Goal: Task Accomplishment & Management: Manage account settings

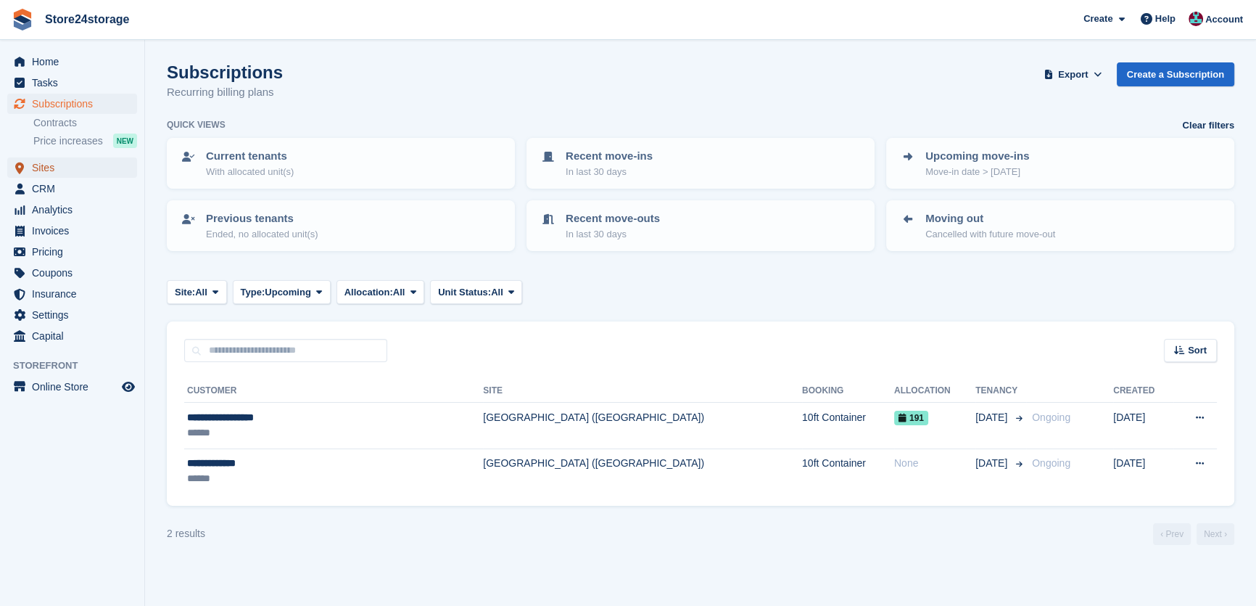
click at [79, 166] on span "Sites" at bounding box center [75, 167] width 87 height 20
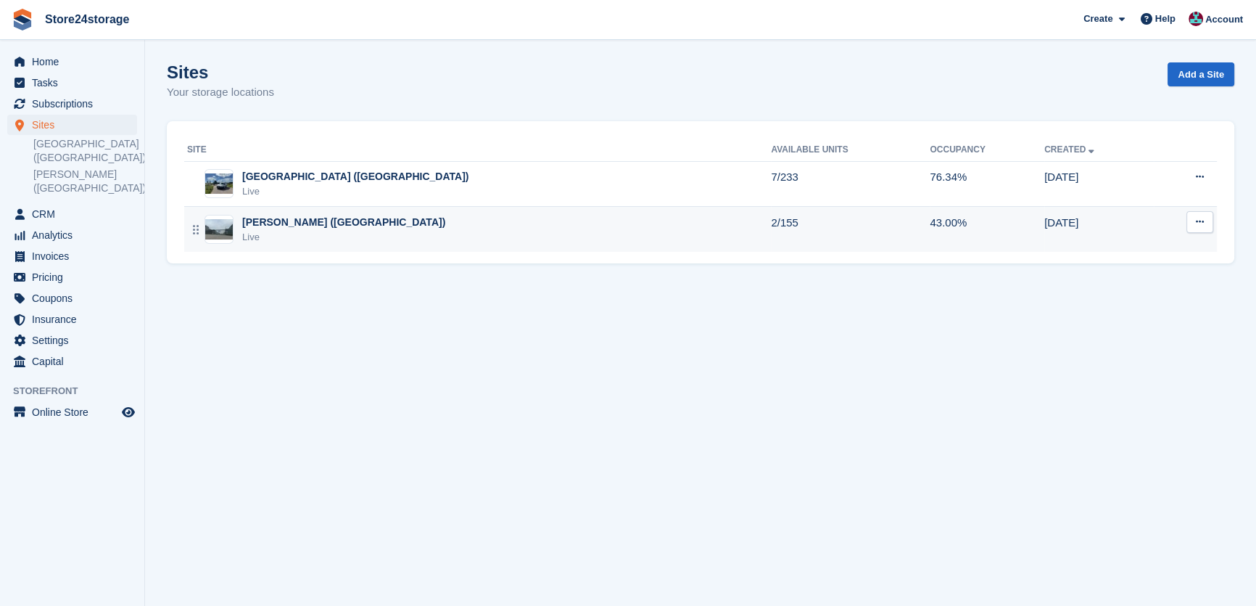
click at [275, 221] on div "[PERSON_NAME] ([GEOGRAPHIC_DATA])" at bounding box center [343, 222] width 203 height 15
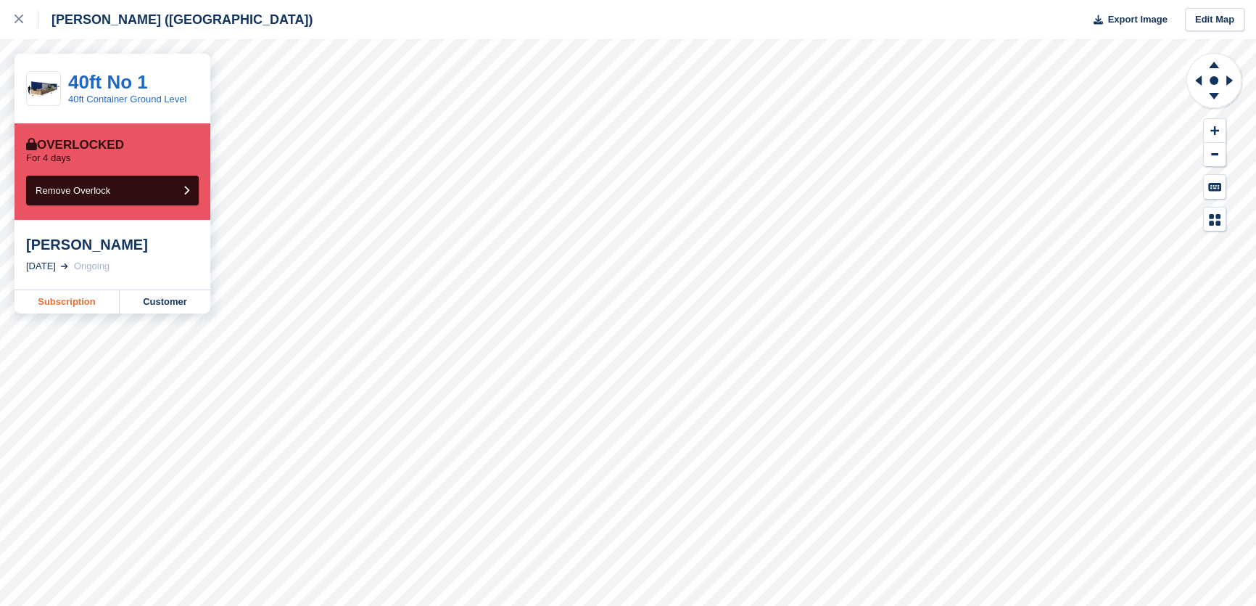
click at [93, 302] on link "Subscription" at bounding box center [67, 301] width 105 height 23
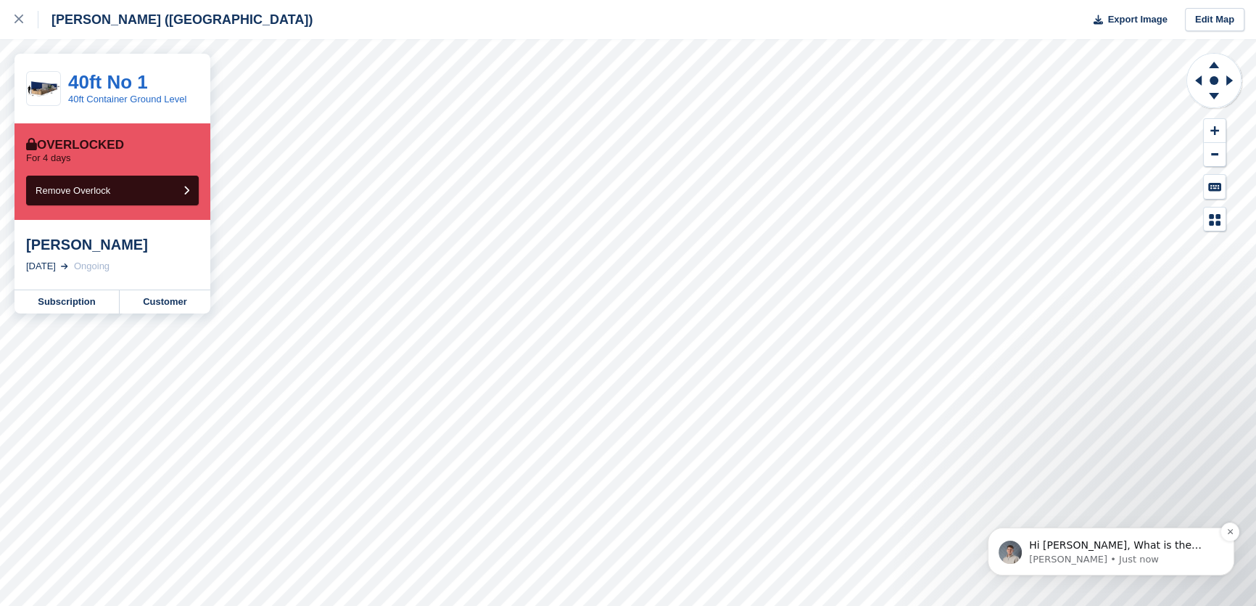
click at [1038, 558] on p "Bradley • Just now" at bounding box center [1122, 559] width 187 height 13
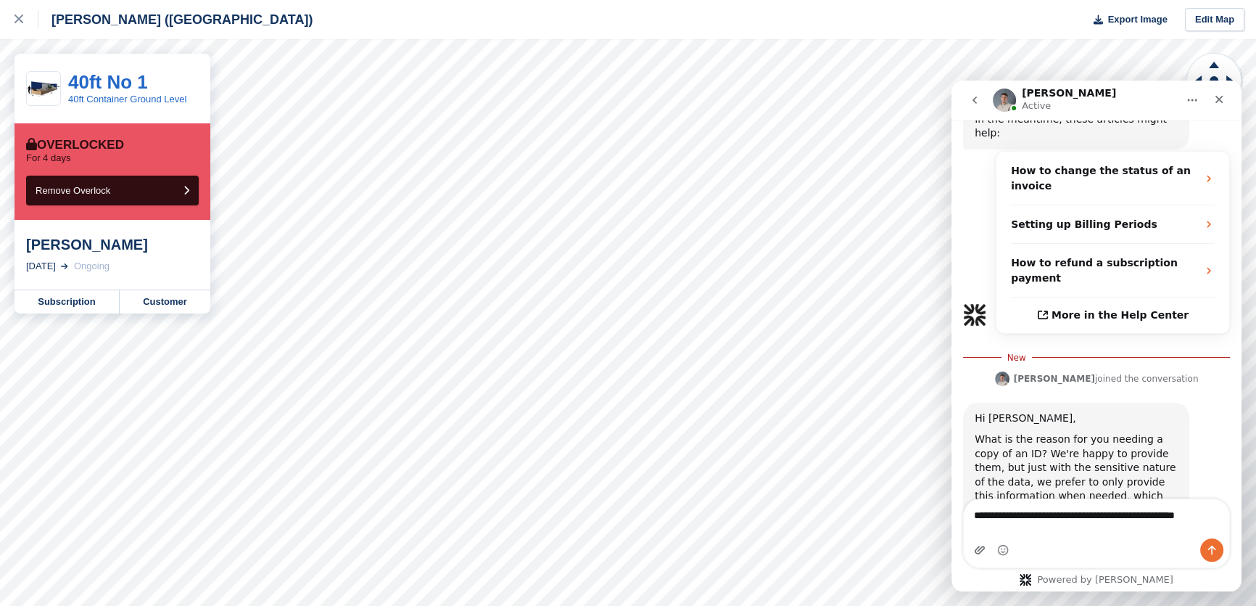
scroll to position [422, 0]
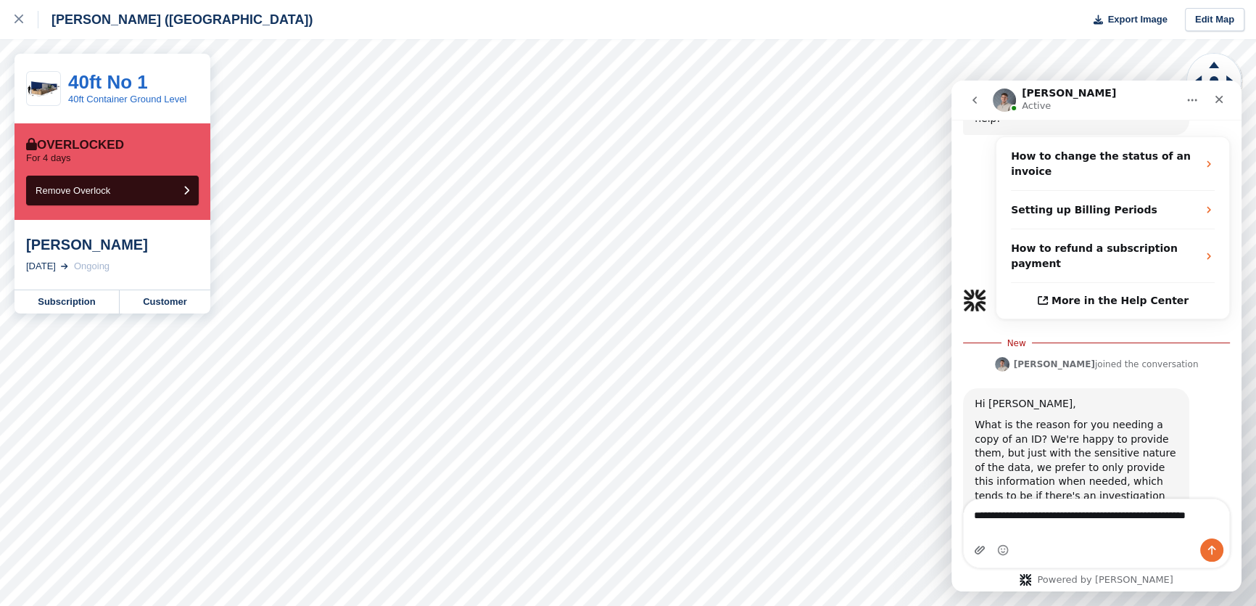
type textarea "**********"
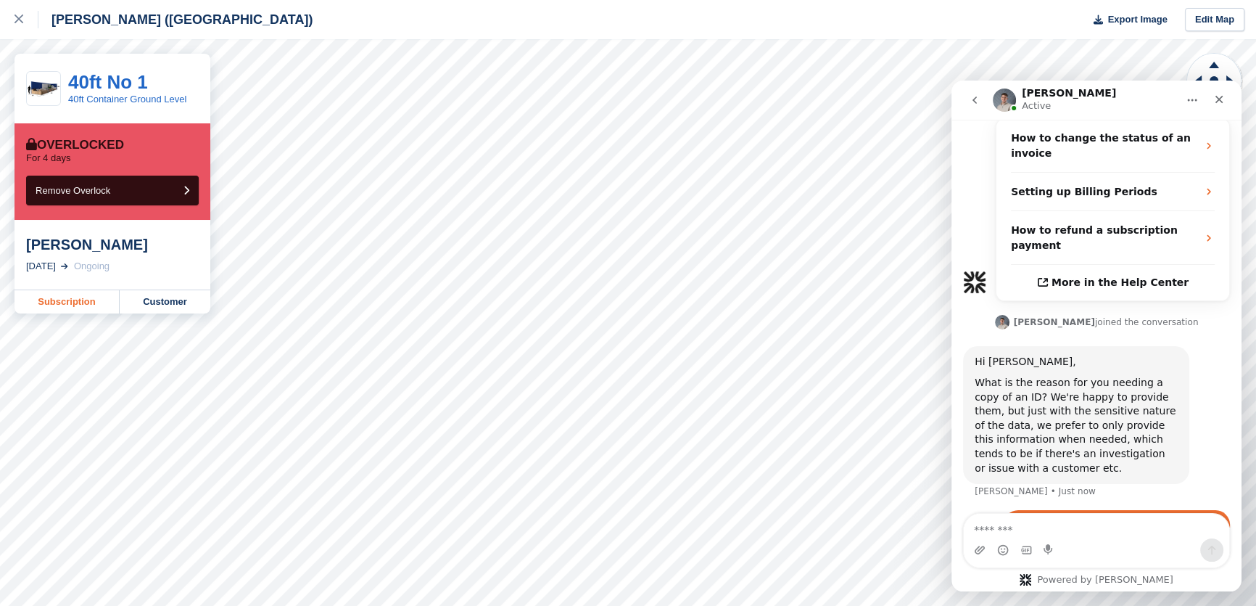
click at [76, 297] on link "Subscription" at bounding box center [67, 301] width 105 height 23
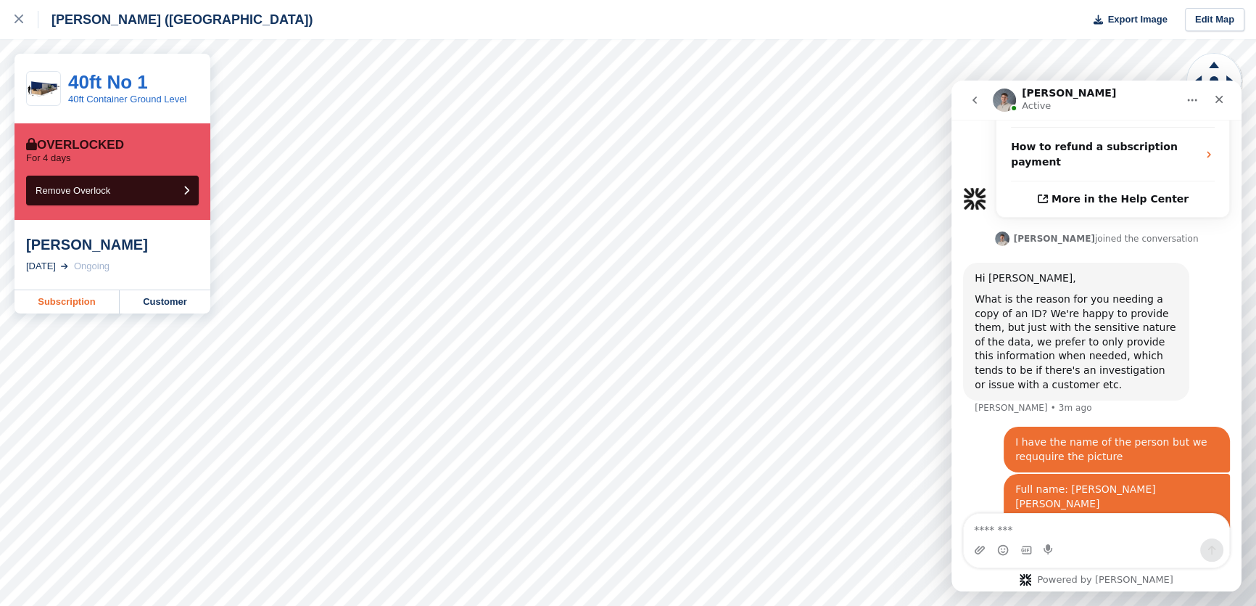
scroll to position [550, 0]
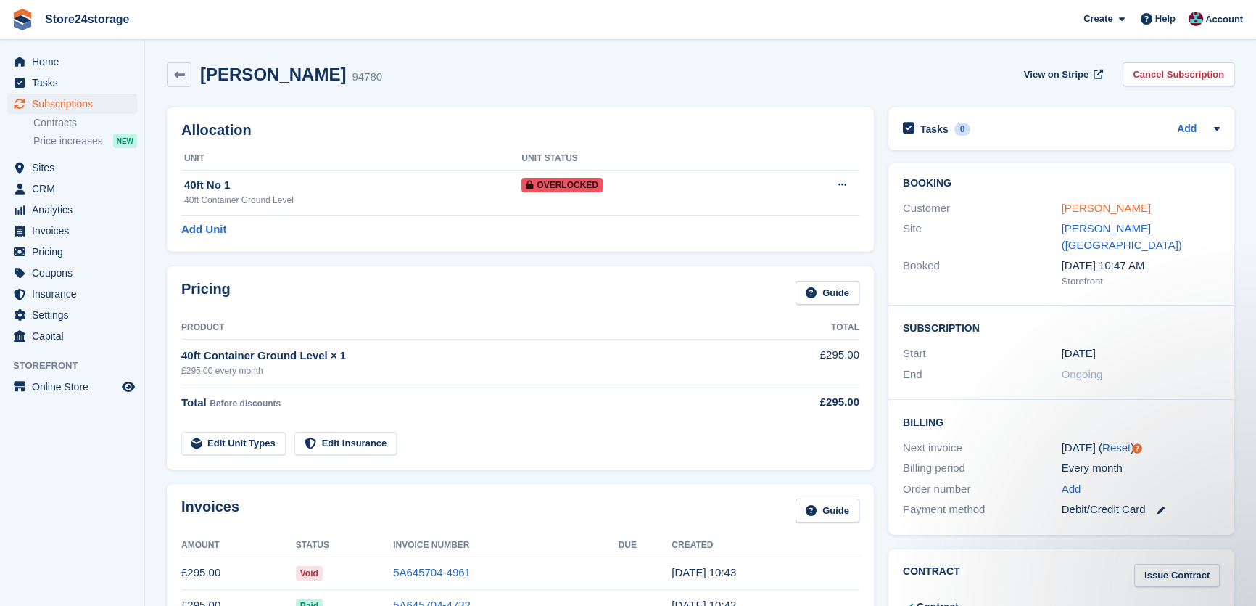
click at [1115, 202] on link "Claudiu Nania" at bounding box center [1106, 208] width 89 height 12
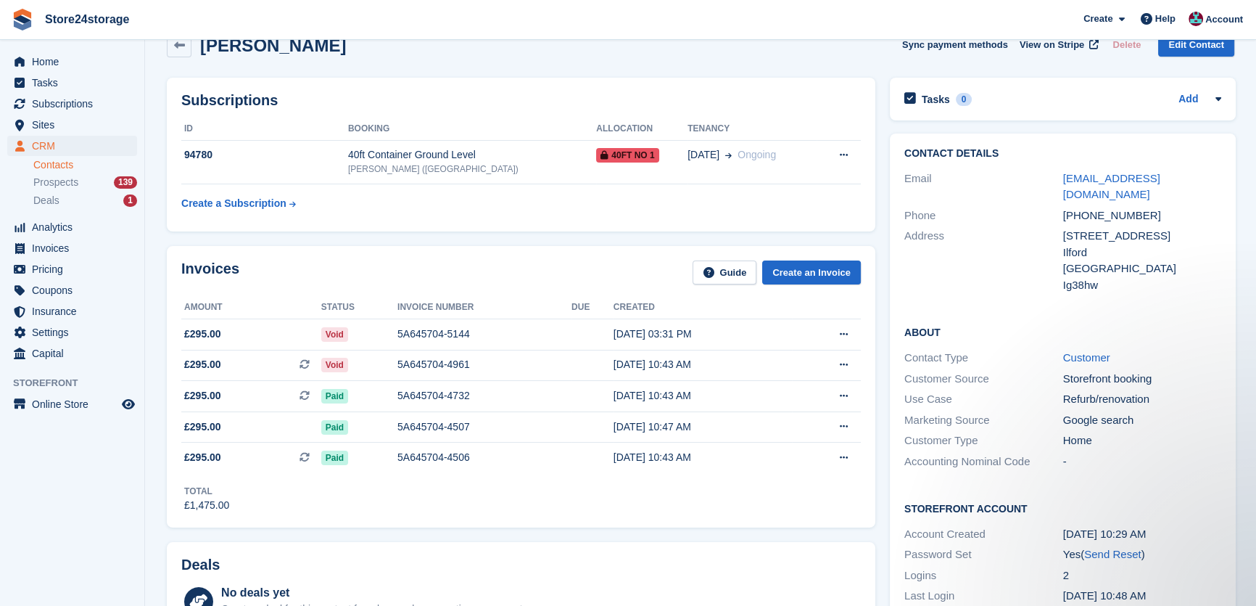
scroll to position [44, 0]
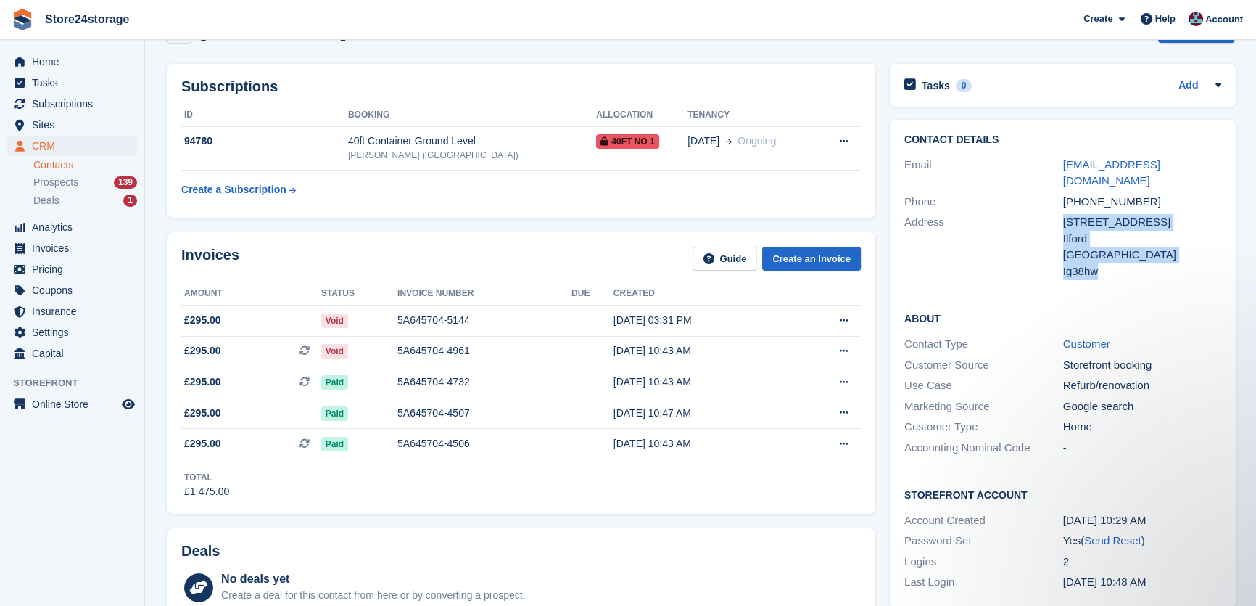
drag, startPoint x: 1103, startPoint y: 255, endPoint x: 1060, endPoint y: 256, distance: 42.8
click at [1060, 256] on div "Address 33 aldborough road south Ilford United Kingdom Ig38hw" at bounding box center [1062, 247] width 317 height 70
click at [1080, 263] on div "Ig38hw" at bounding box center [1142, 271] width 159 height 17
drag, startPoint x: 1097, startPoint y: 255, endPoint x: 1061, endPoint y: 255, distance: 36.3
click at [1063, 263] on div "Ig38hw" at bounding box center [1142, 271] width 159 height 17
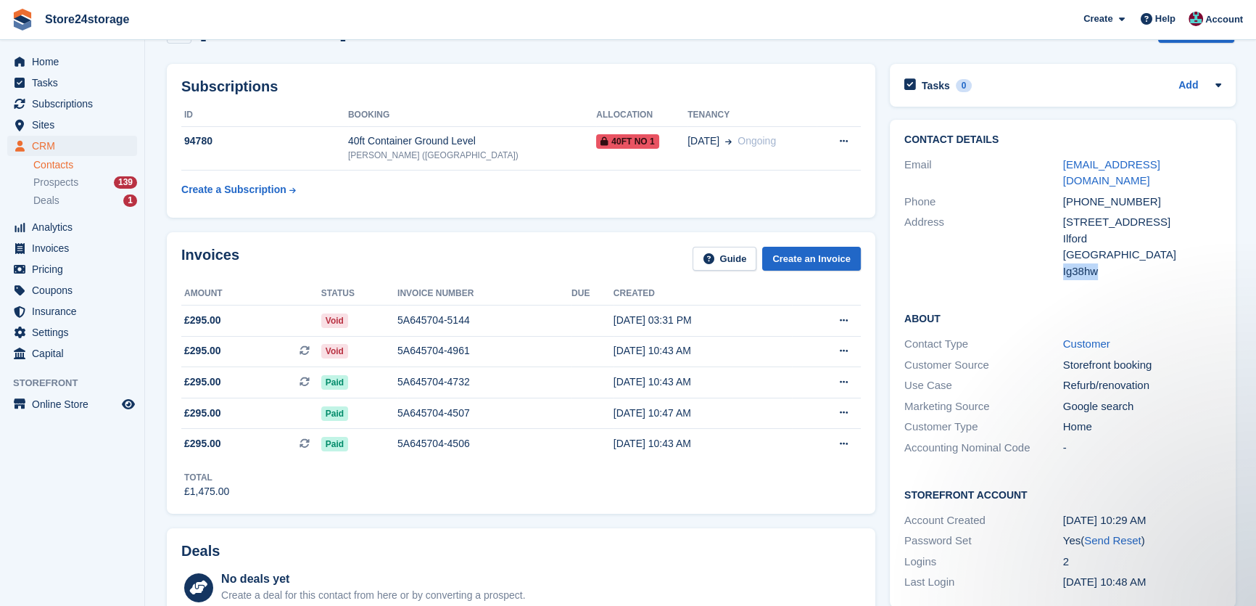
copy div "Ig38hw"
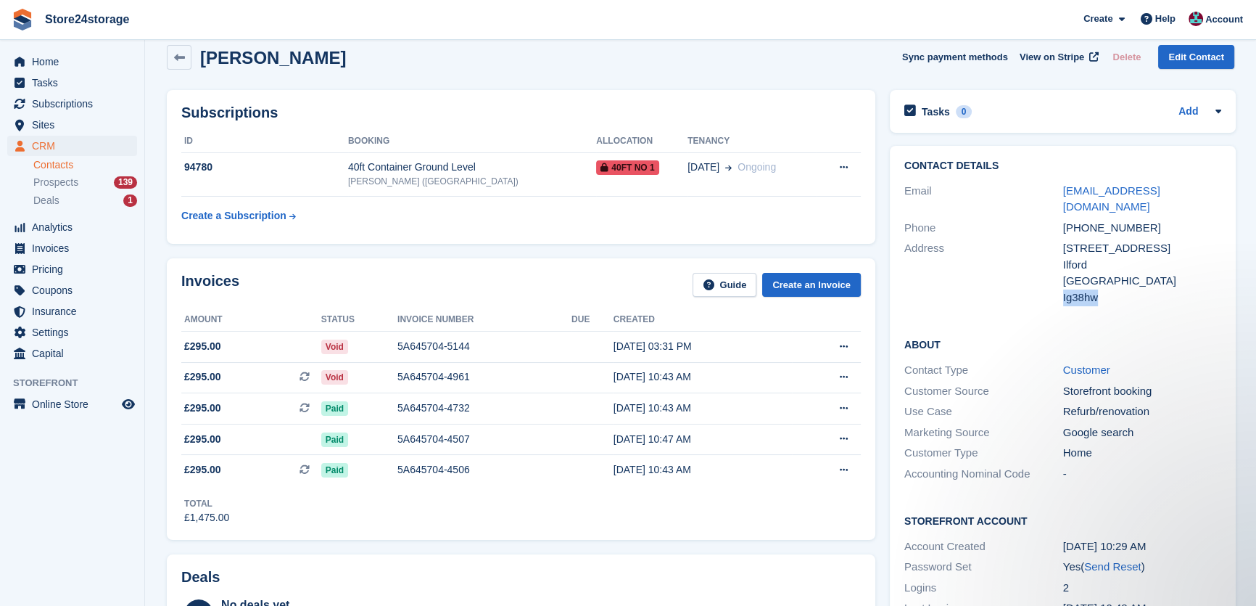
scroll to position [0, 0]
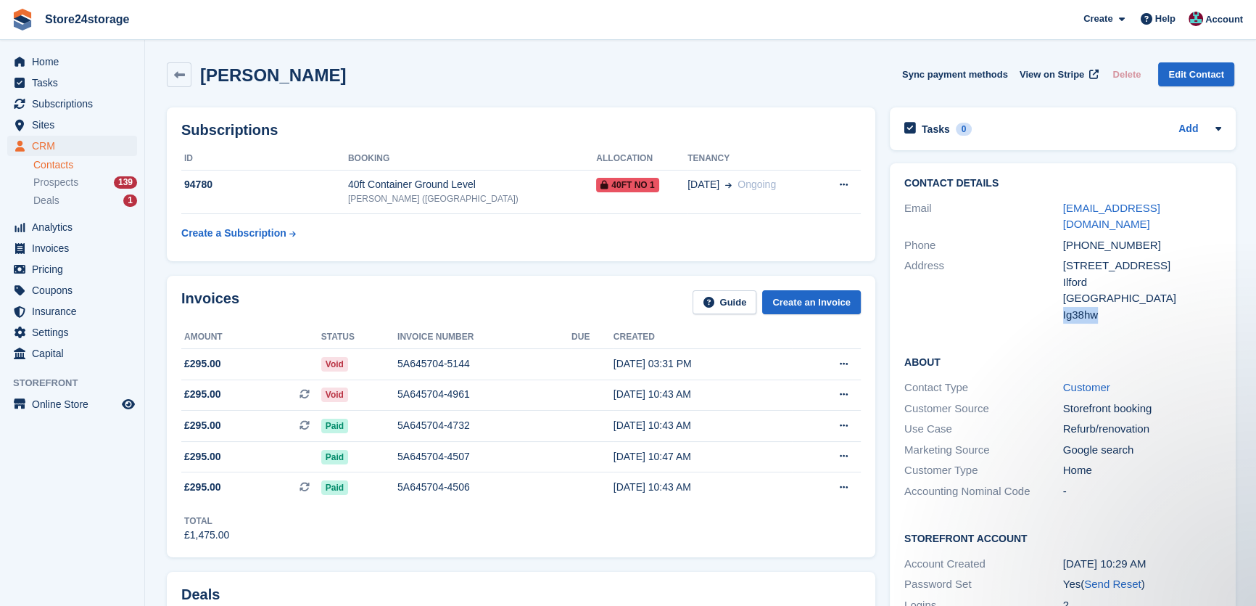
click at [289, 79] on h2 "Claudiu Nania" at bounding box center [273, 75] width 146 height 20
copy div "Claudiu Nania Sync payment methods View on Stripe Delete Edit Contact"
drag, startPoint x: 1194, startPoint y: 207, endPoint x: 1057, endPoint y: 206, distance: 137.1
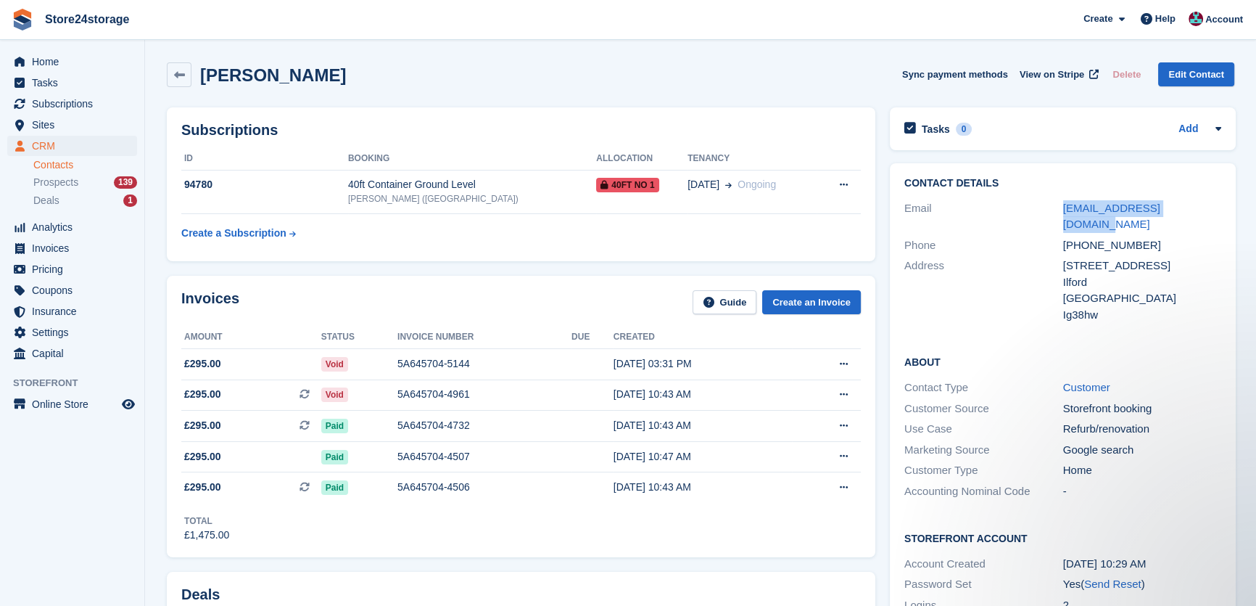
click at [1057, 206] on div "Email claudiunania2@gmail.com" at bounding box center [1062, 216] width 317 height 37
copy div "claudiunania2@gmail.com"
click at [1172, 18] on span "Help" at bounding box center [1165, 19] width 20 height 15
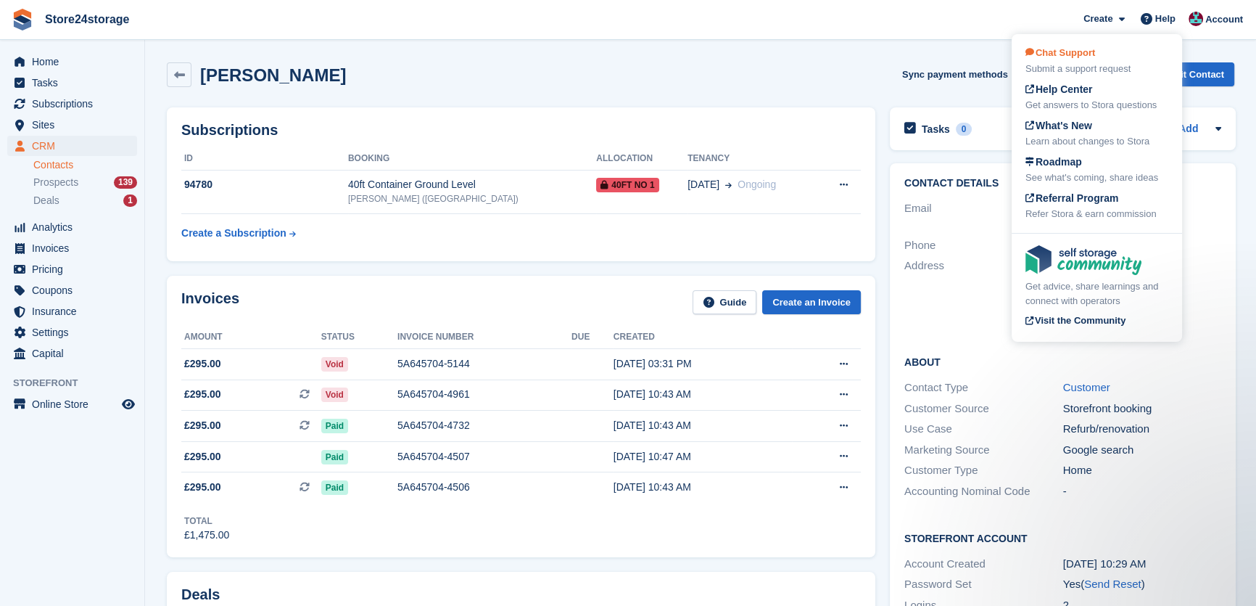
click at [1114, 58] on div "Chat Support Submit a support request" at bounding box center [1096, 61] width 143 height 30
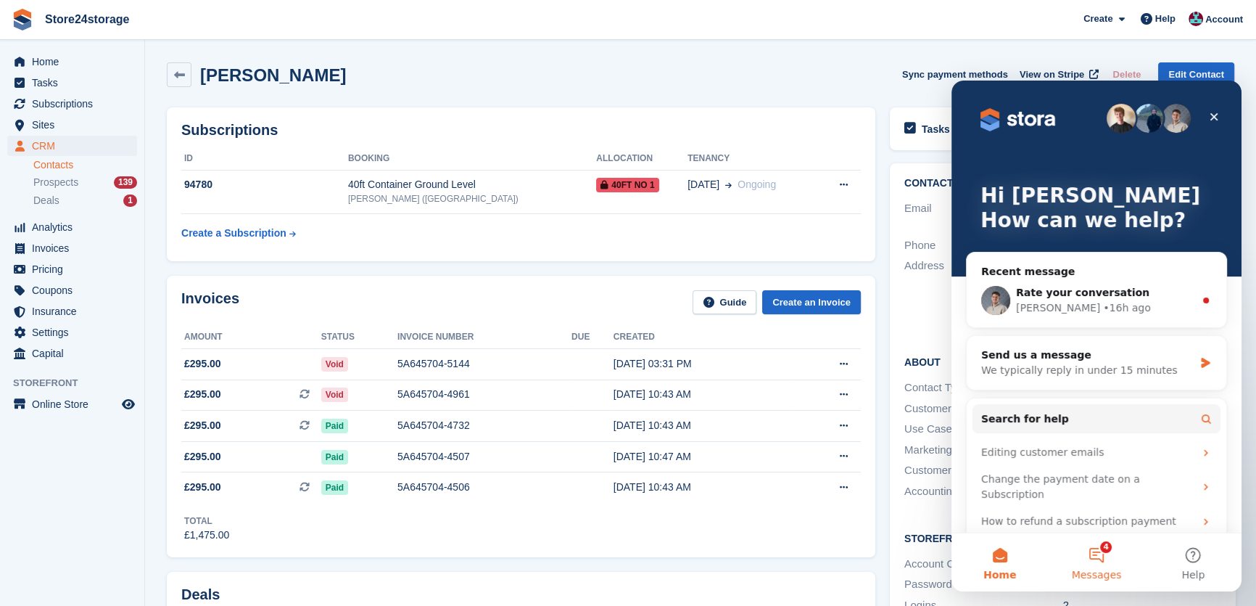
click at [1088, 556] on button "4 Messages" at bounding box center [1096, 562] width 96 height 58
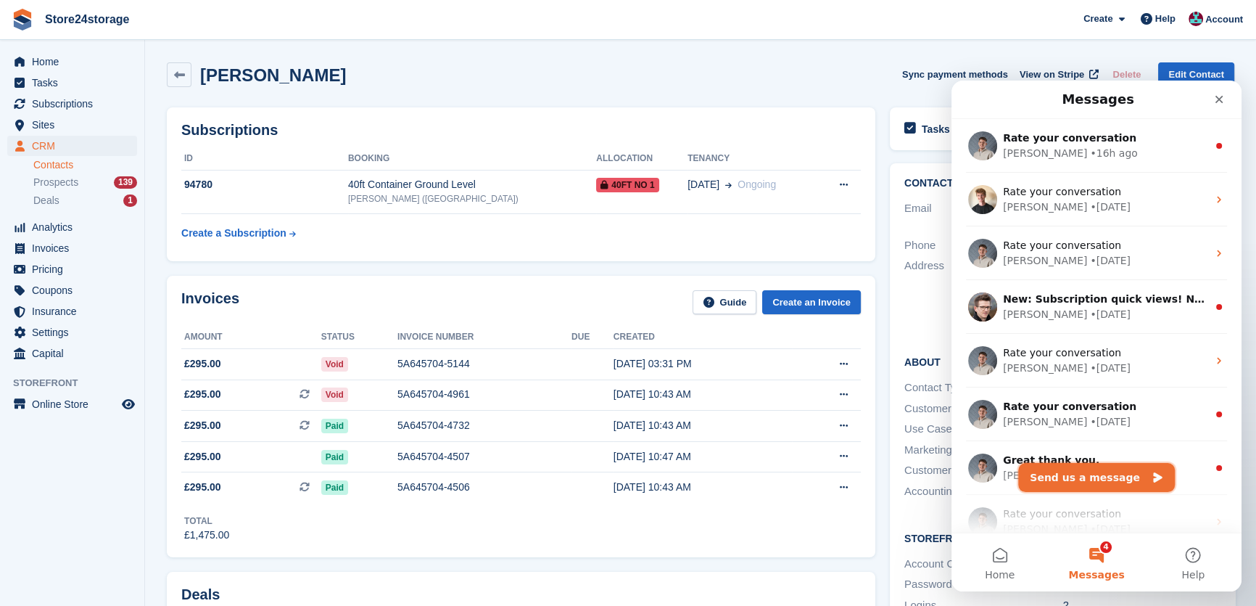
click at [1090, 486] on button "Send us a message" at bounding box center [1096, 477] width 157 height 29
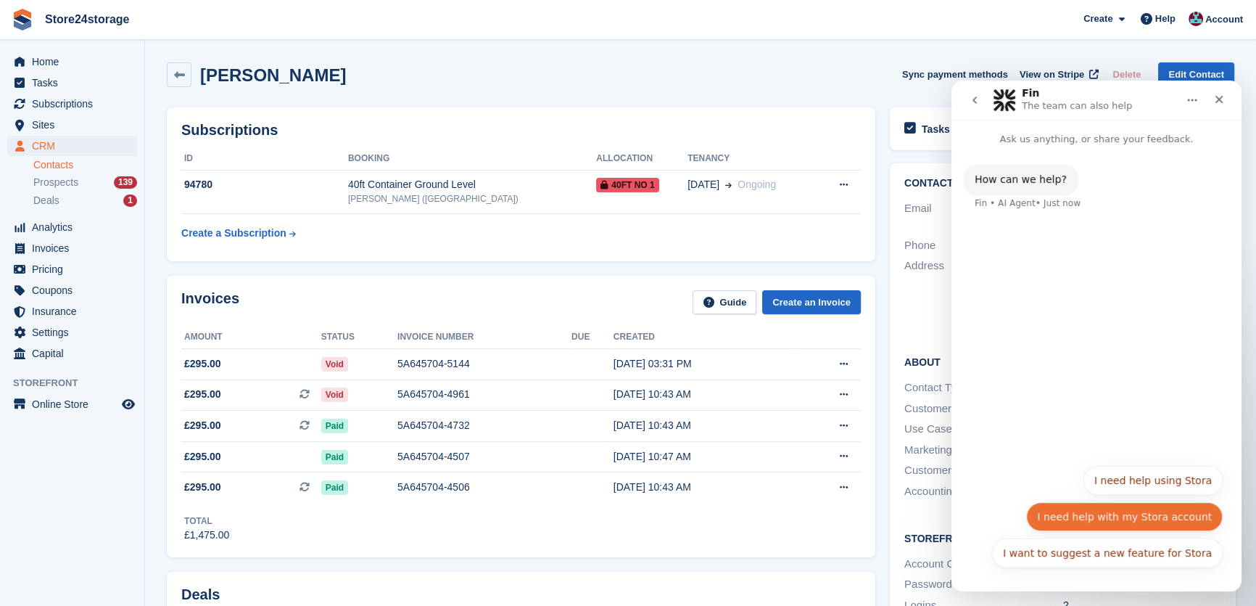
click at [1147, 514] on button "I need help with my Stora account" at bounding box center [1124, 516] width 197 height 29
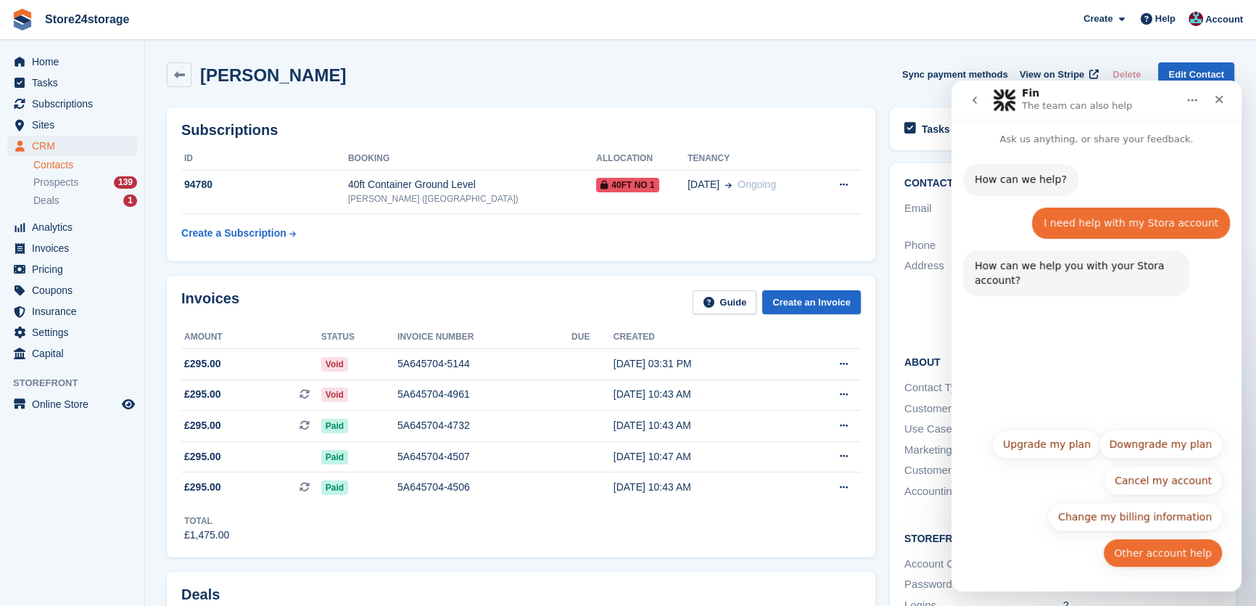
click at [1165, 564] on button "Other account help" at bounding box center [1163, 552] width 120 height 29
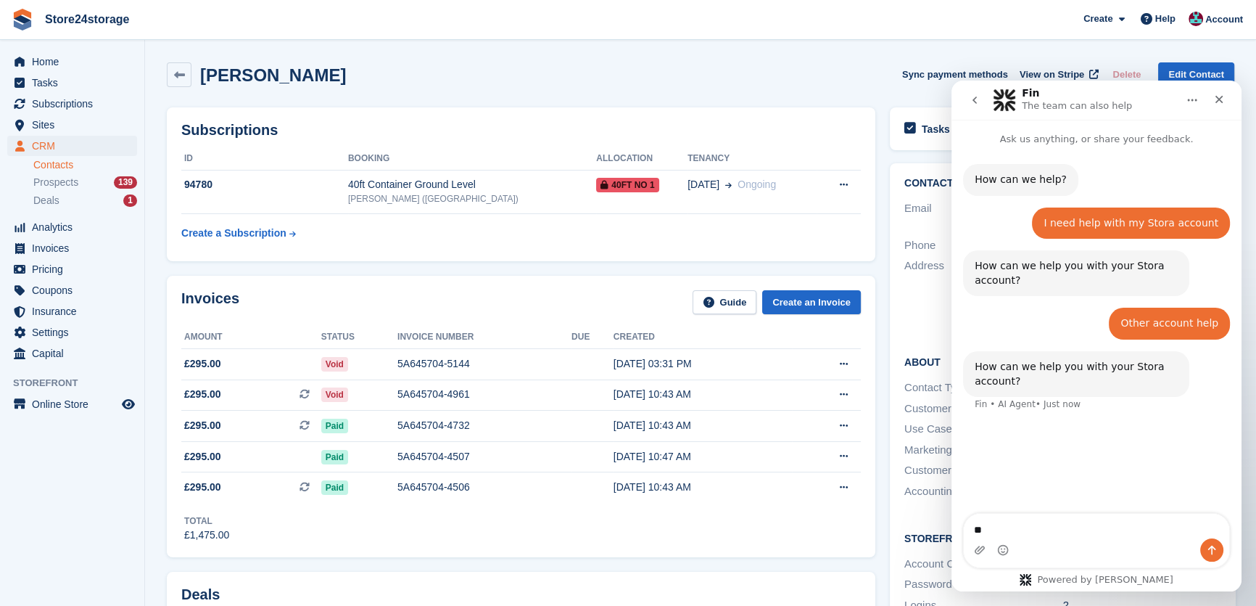
type textarea "*"
type textarea "**********"
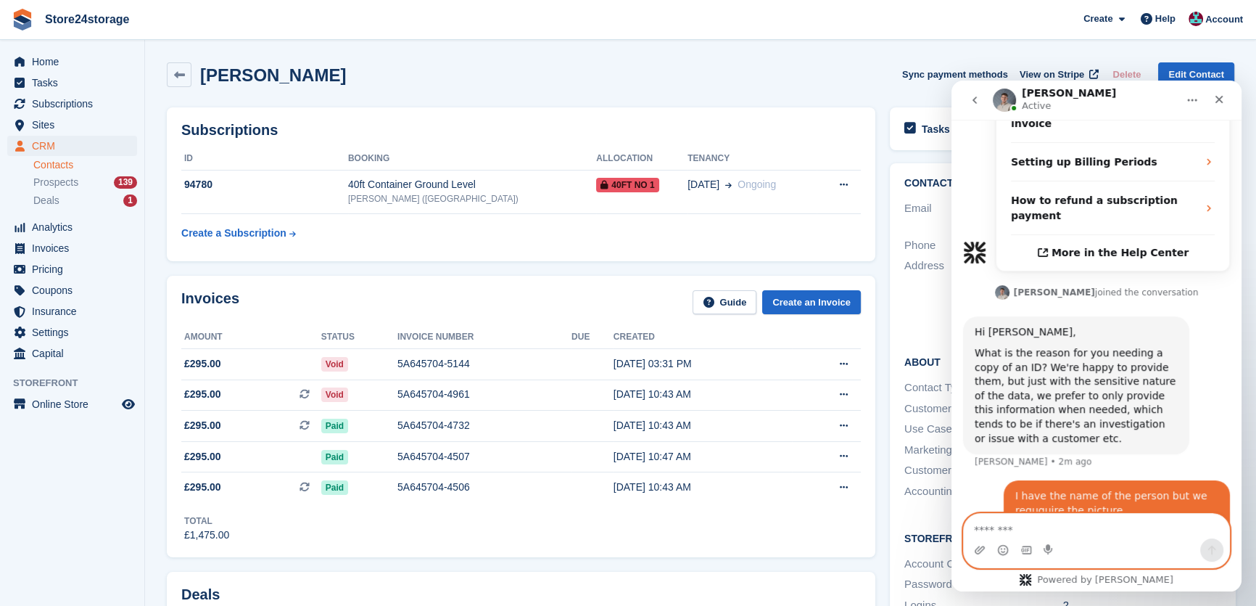
scroll to position [488, 0]
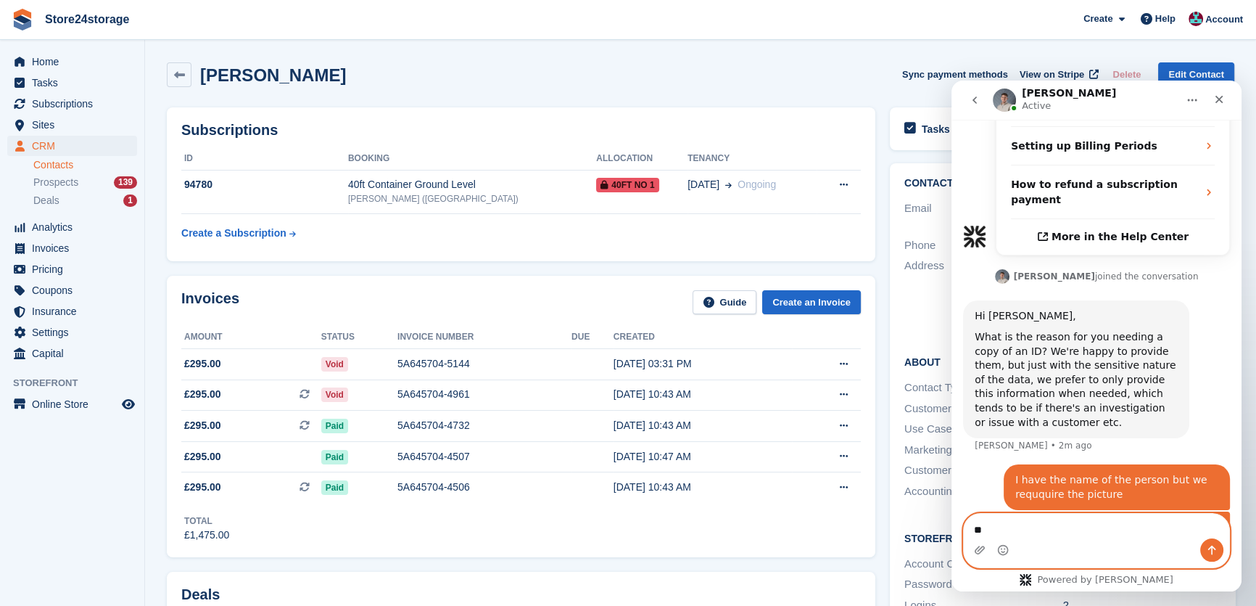
type textarea "*"
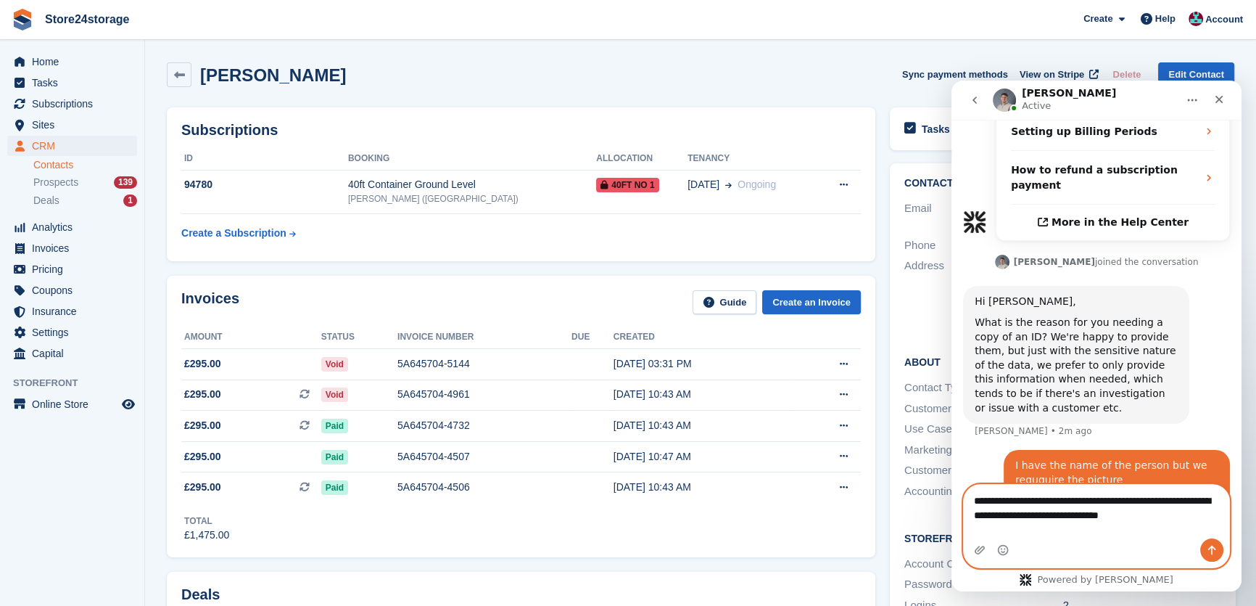
click at [1106, 524] on textarea "**********" at bounding box center [1096, 503] width 265 height 39
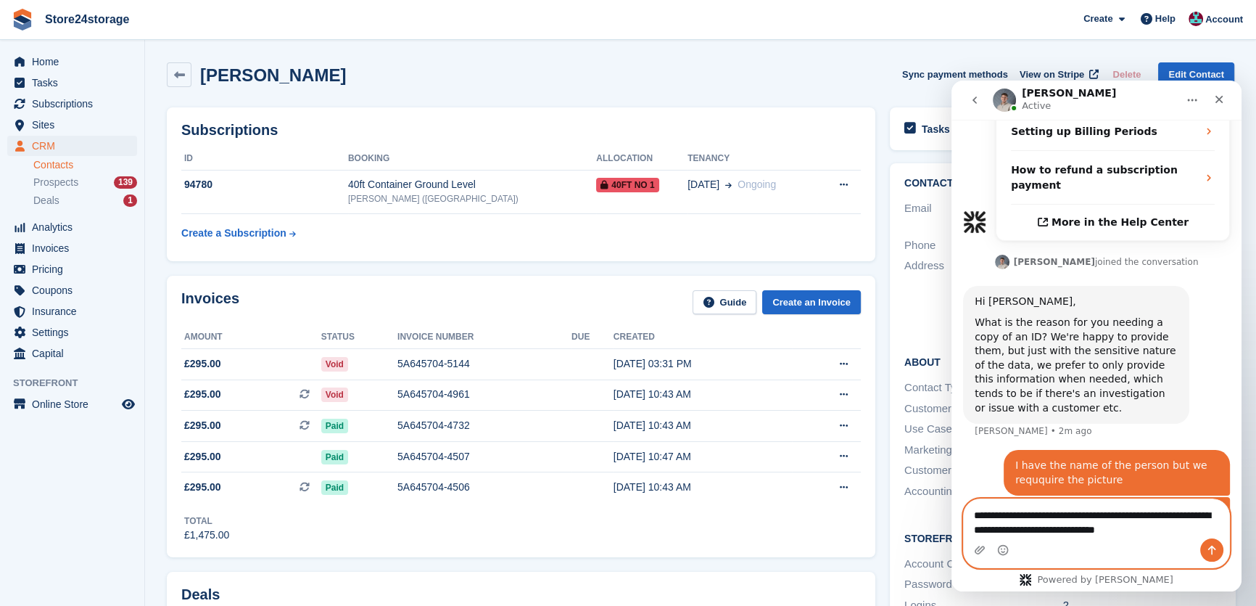
type textarea "**********"
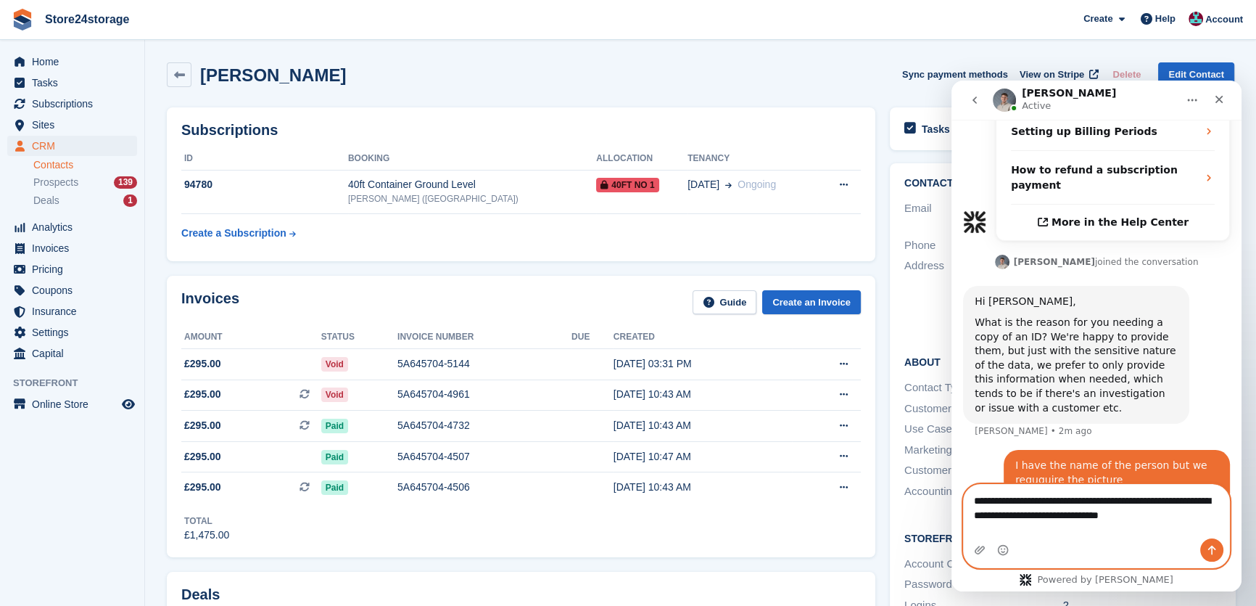
click at [1175, 524] on textarea "**********" at bounding box center [1096, 503] width 265 height 39
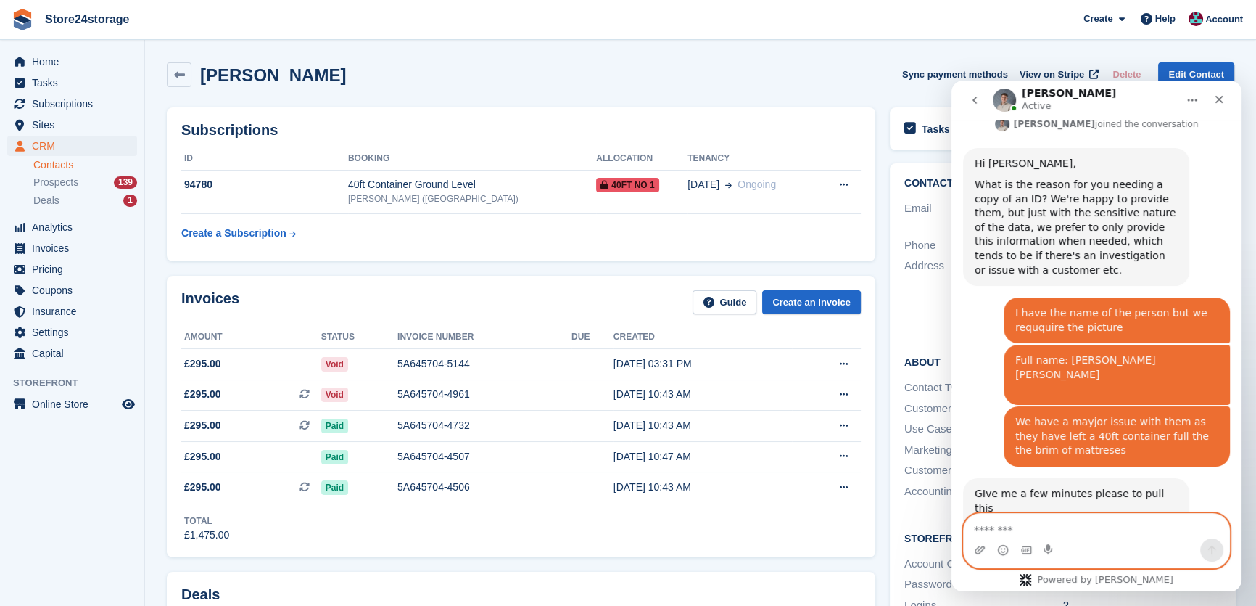
scroll to position [673, 0]
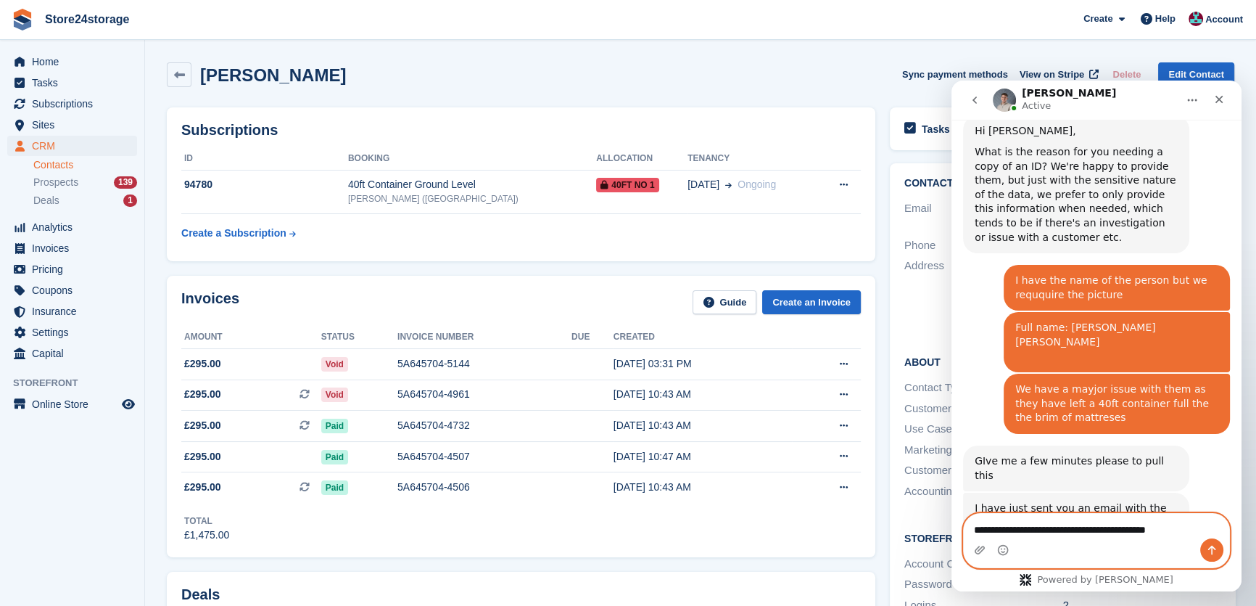
type textarea "**********"
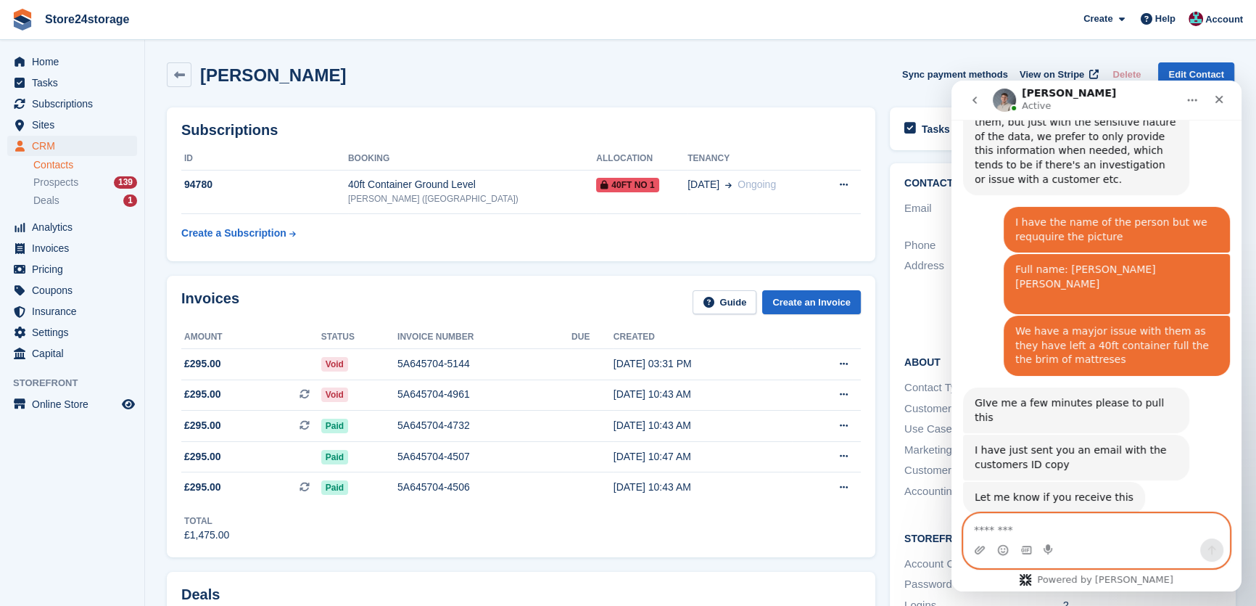
scroll to position [774, 0]
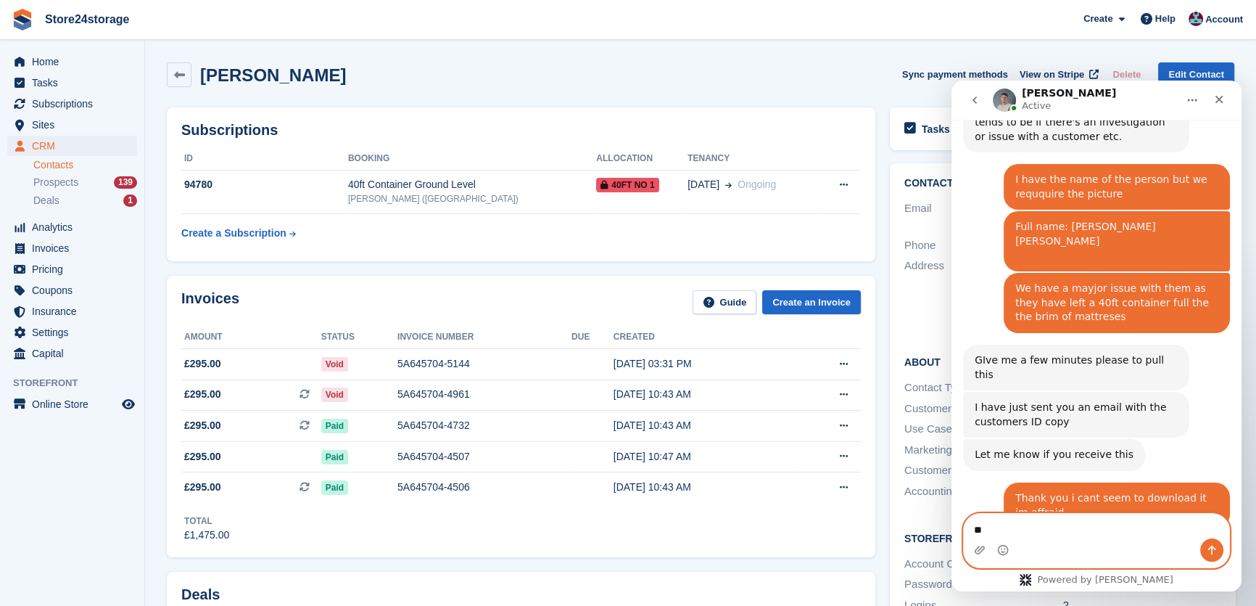
type textarea "*"
type textarea "**********"
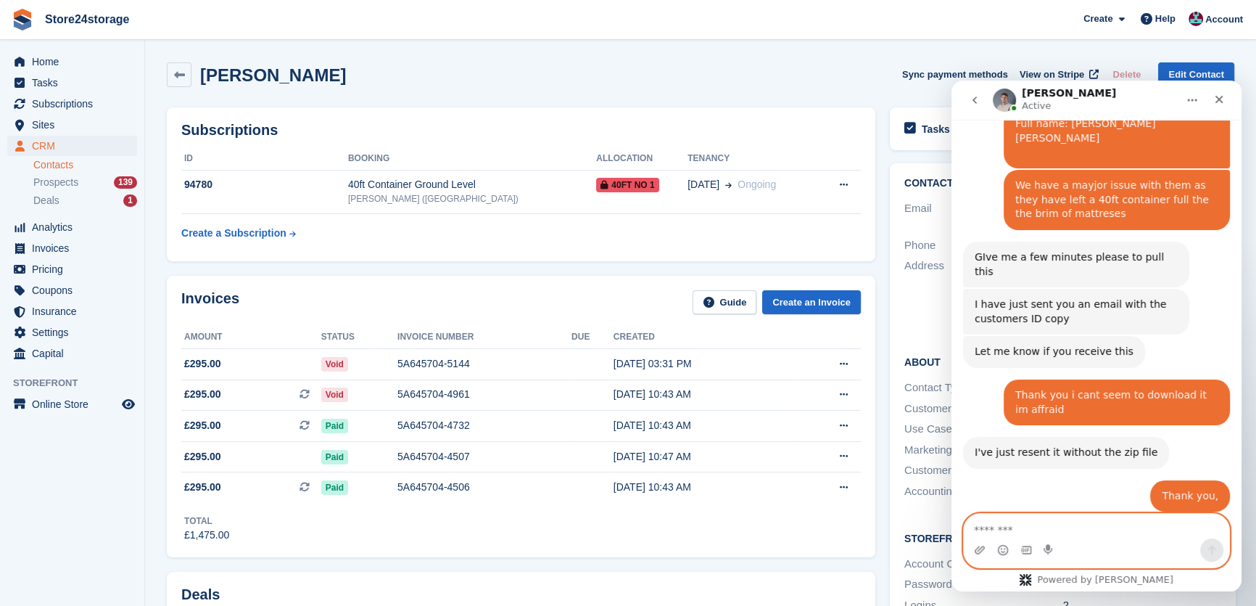
scroll to position [882, 0]
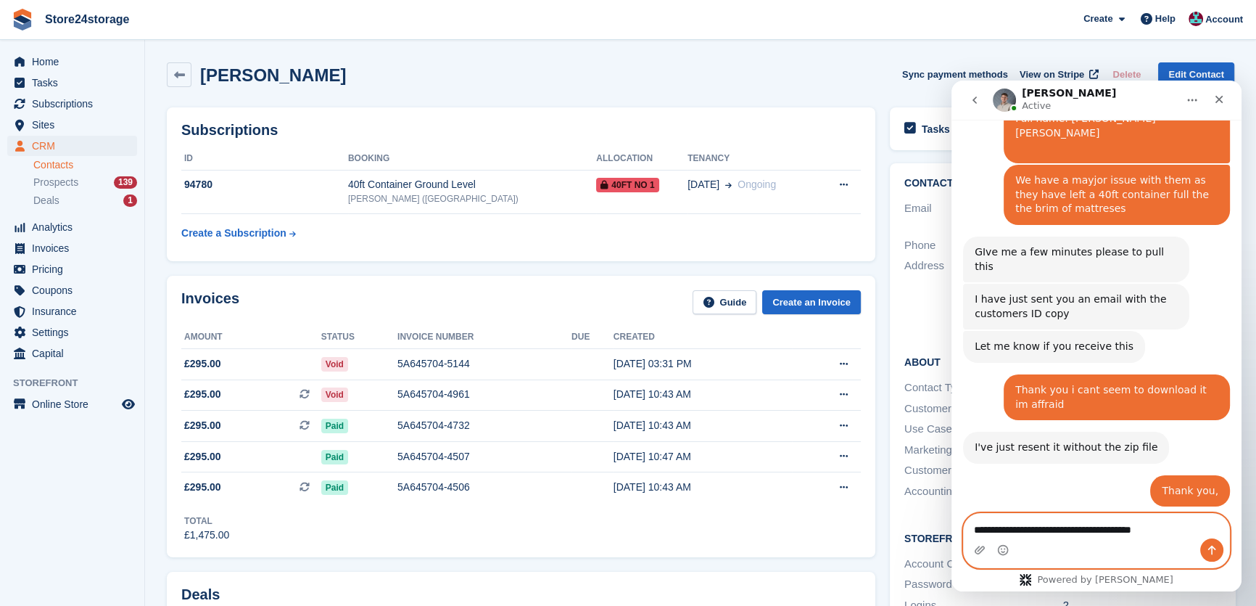
type textarea "**********"
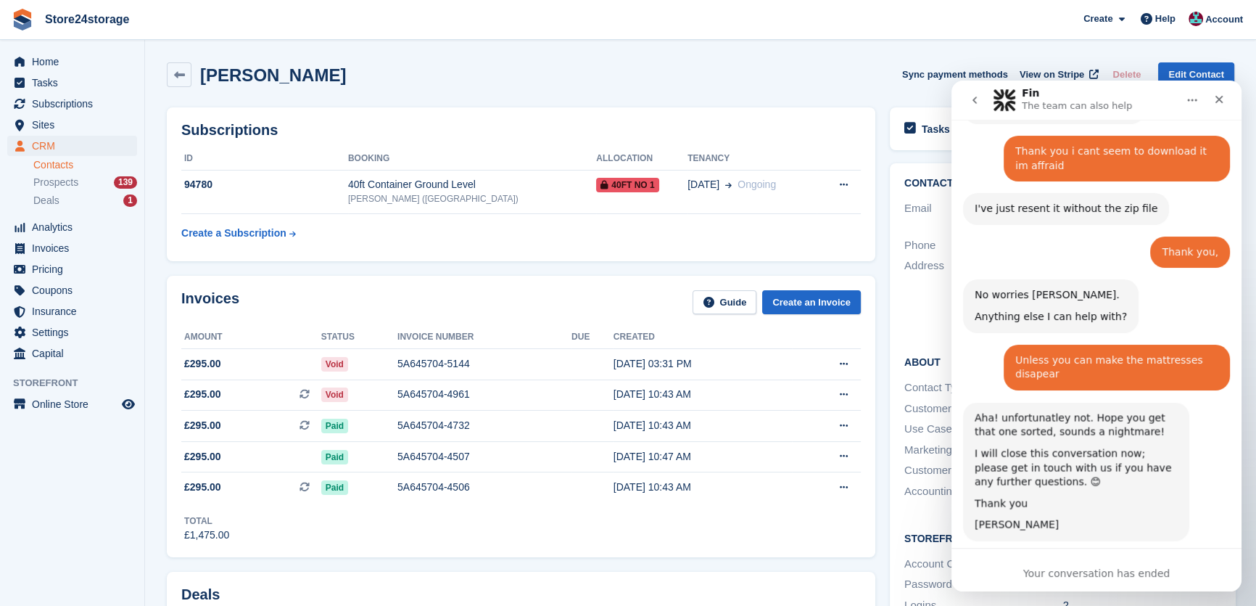
scroll to position [1138, 0]
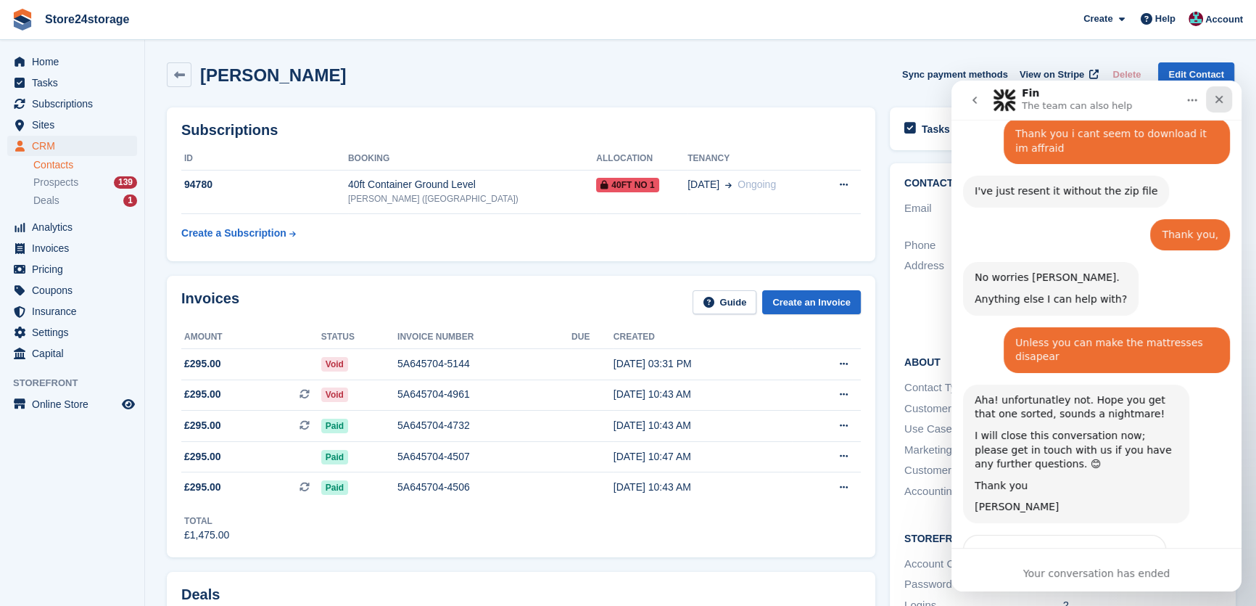
click at [1223, 108] on div "Close" at bounding box center [1219, 99] width 26 height 26
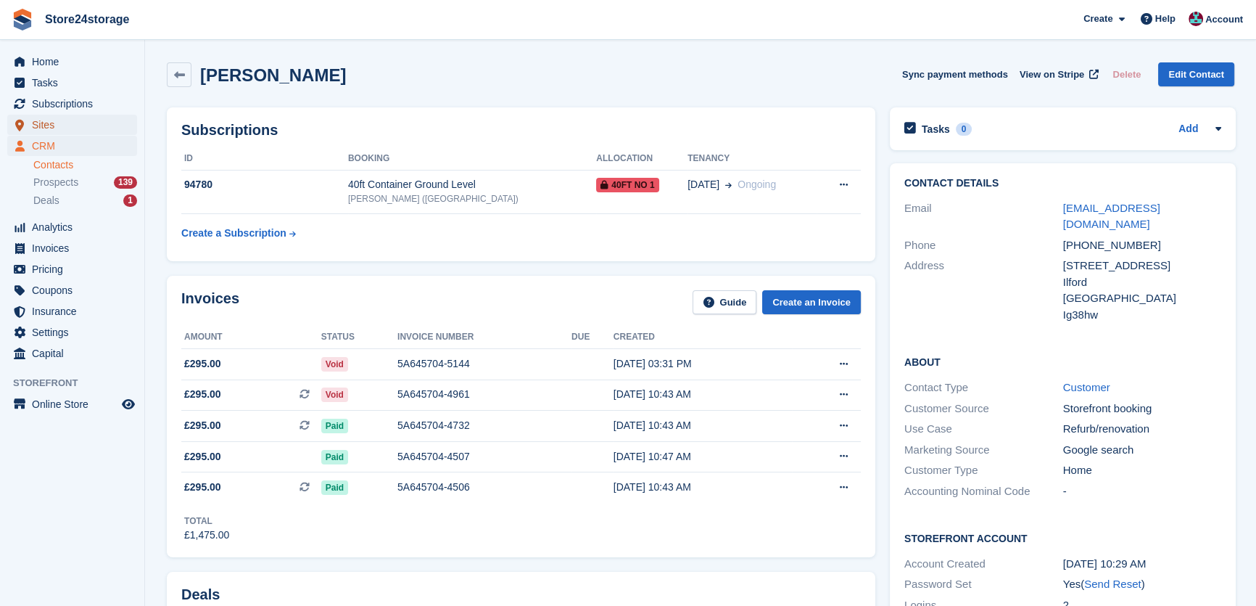
click at [75, 133] on span "Sites" at bounding box center [75, 125] width 87 height 20
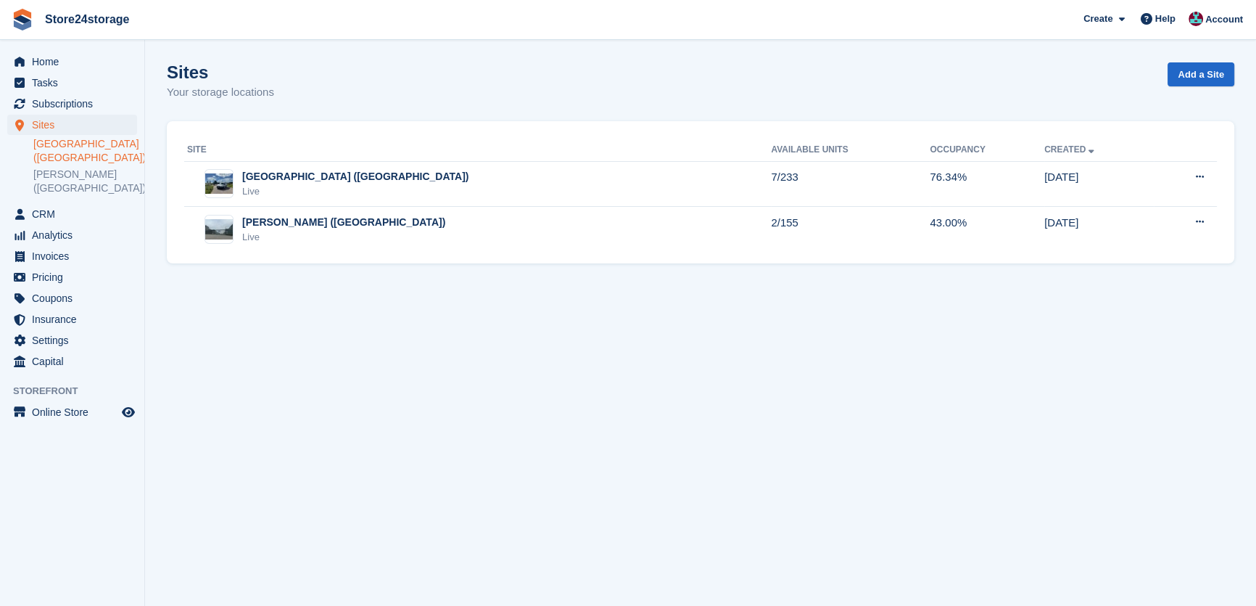
click at [73, 157] on link "[GEOGRAPHIC_DATA] ([GEOGRAPHIC_DATA])" at bounding box center [85, 151] width 104 height 28
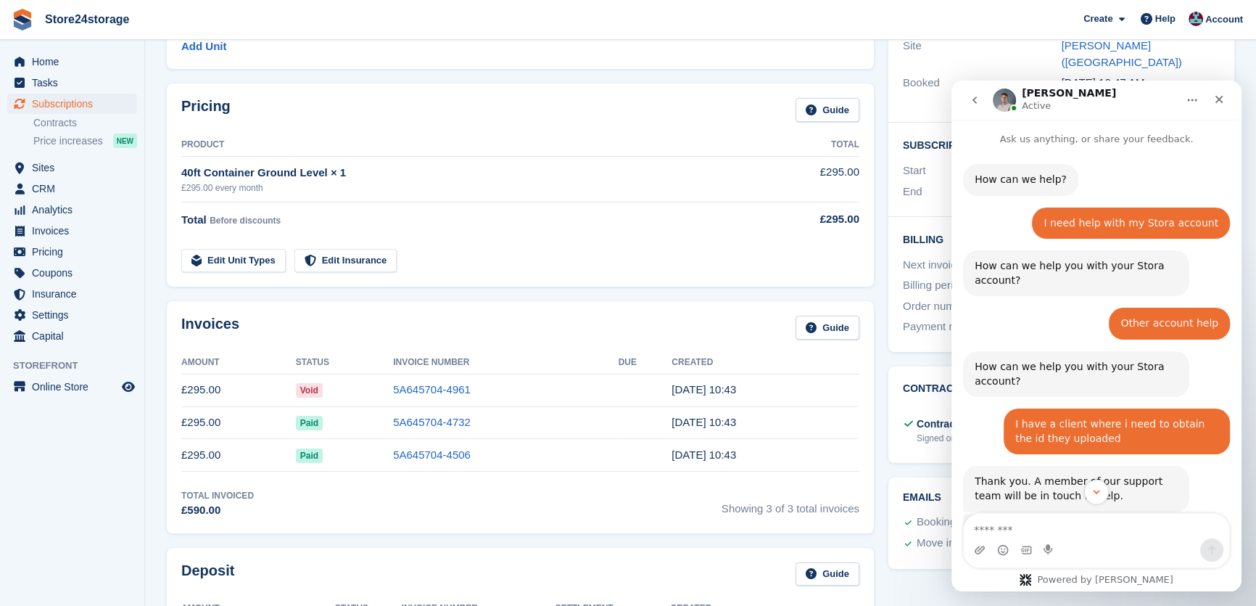
scroll to position [131, 0]
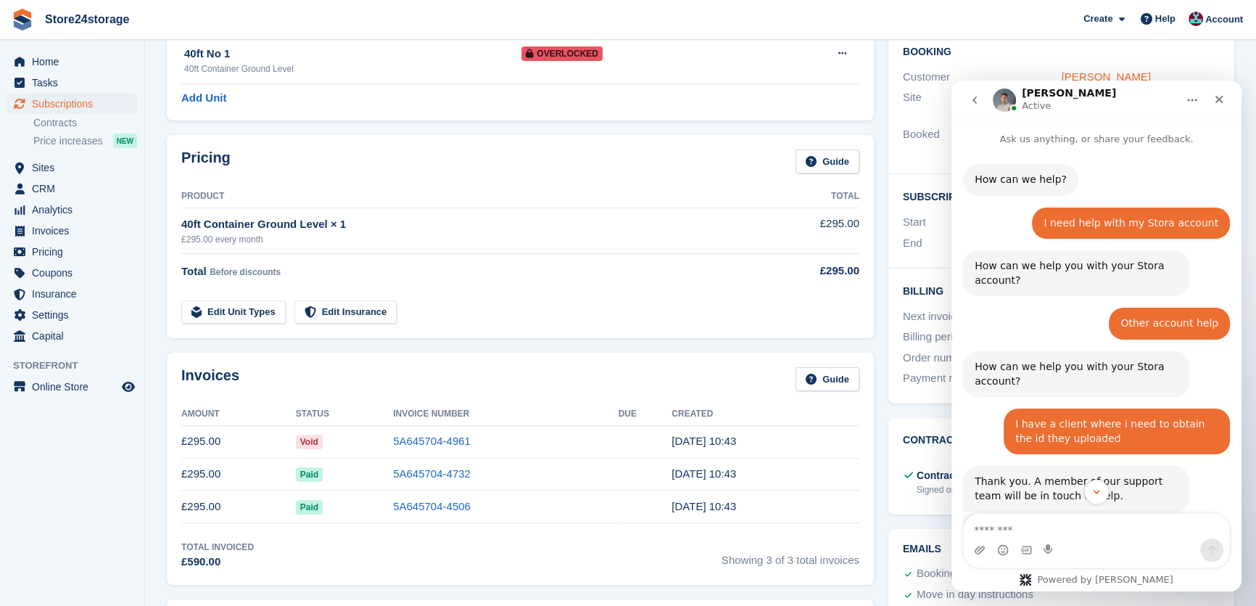
click at [1081, 73] on link "Claudiu Nania" at bounding box center [1106, 76] width 89 height 12
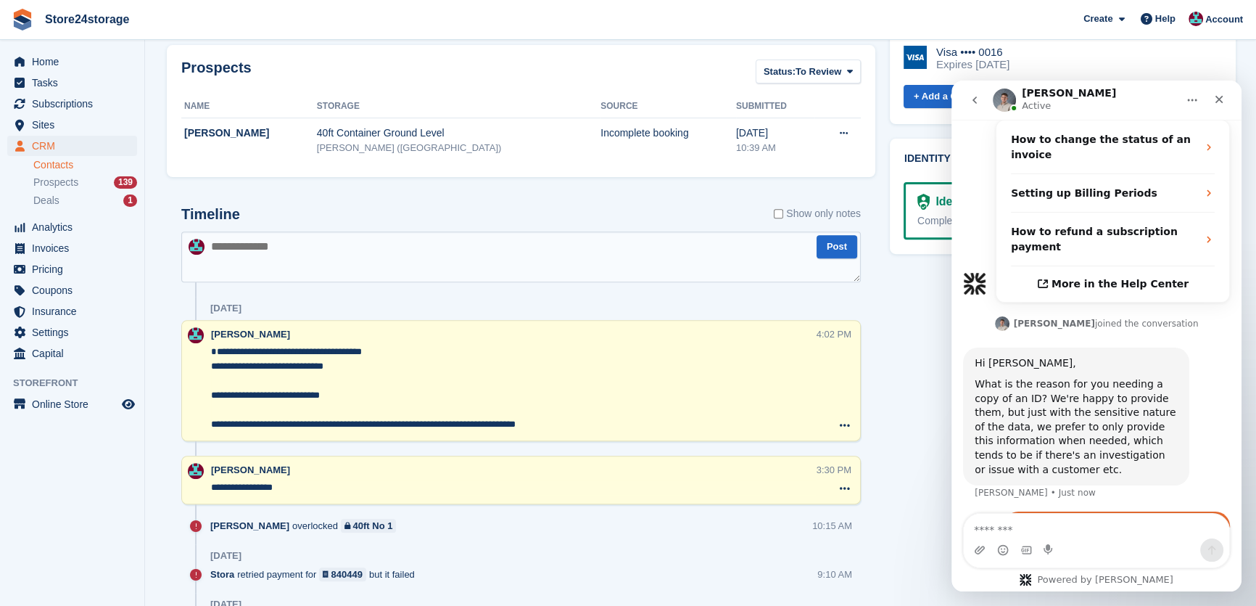
scroll to position [659, 0]
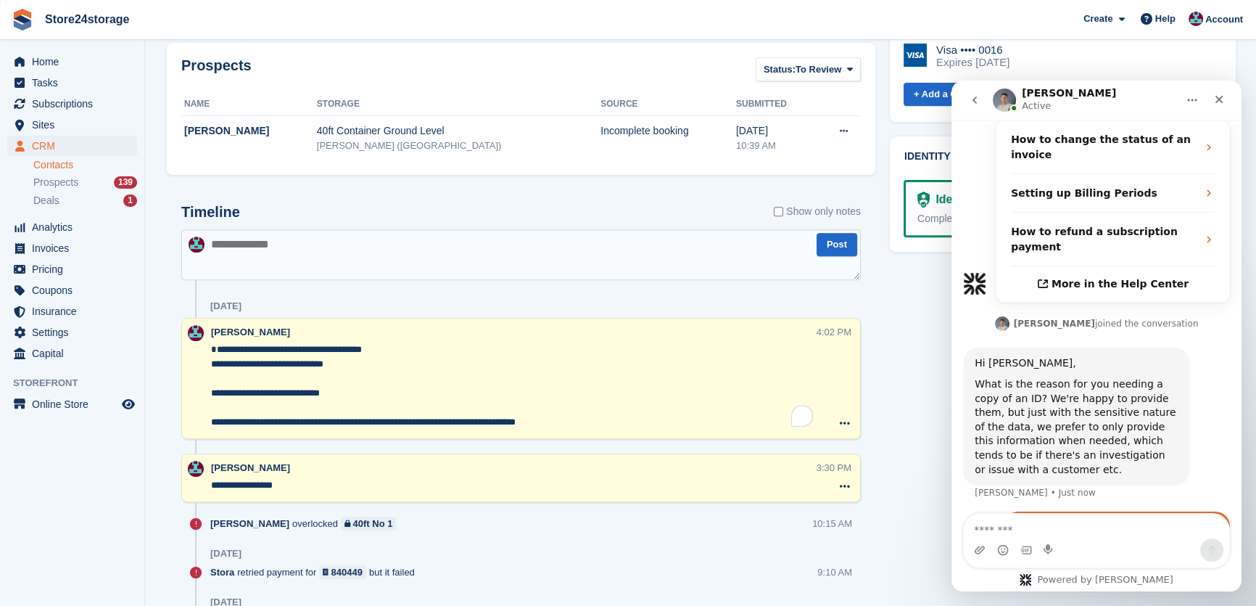
drag, startPoint x: 212, startPoint y: 391, endPoint x: 413, endPoint y: 405, distance: 201.4
click at [413, 405] on textarea "**********" at bounding box center [513, 385] width 605 height 87
paste textarea "**********"
type textarea "**********"
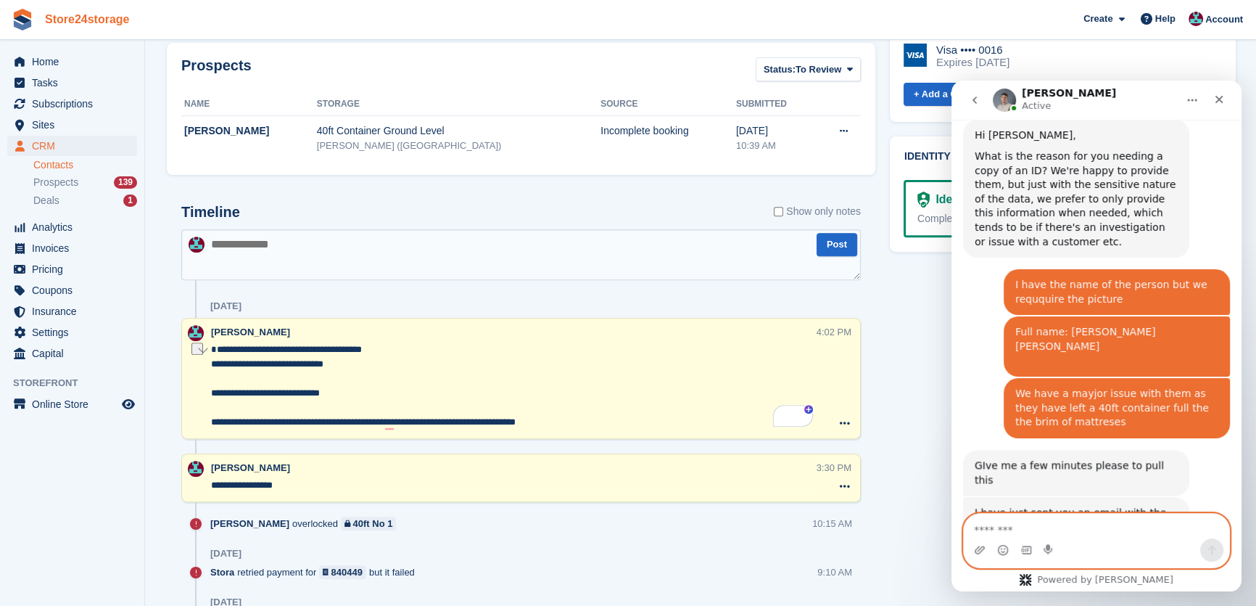
scroll to position [673, 0]
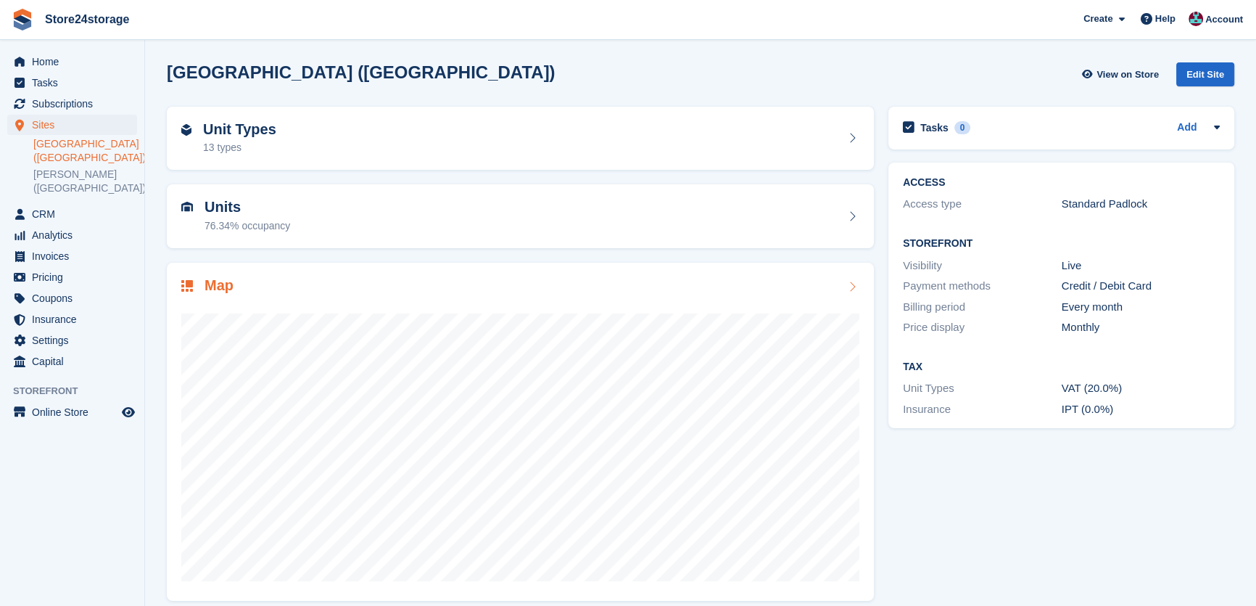
click at [239, 292] on div "Map" at bounding box center [520, 287] width 678 height 20
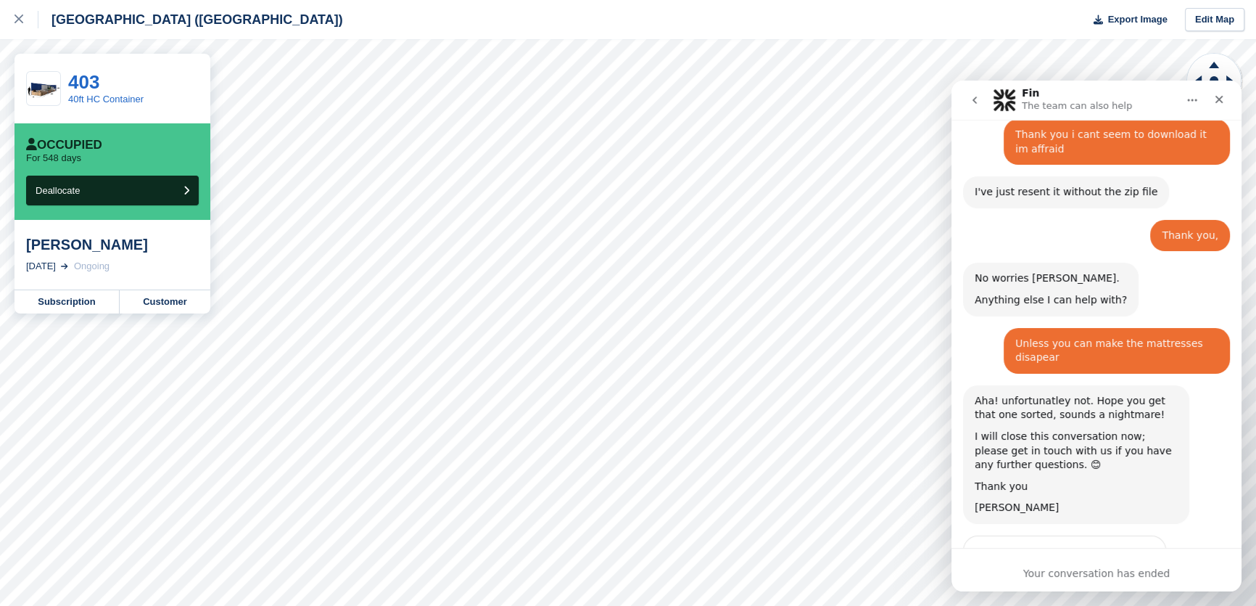
scroll to position [1138, 0]
click at [86, 302] on link "Subscription" at bounding box center [67, 301] width 105 height 23
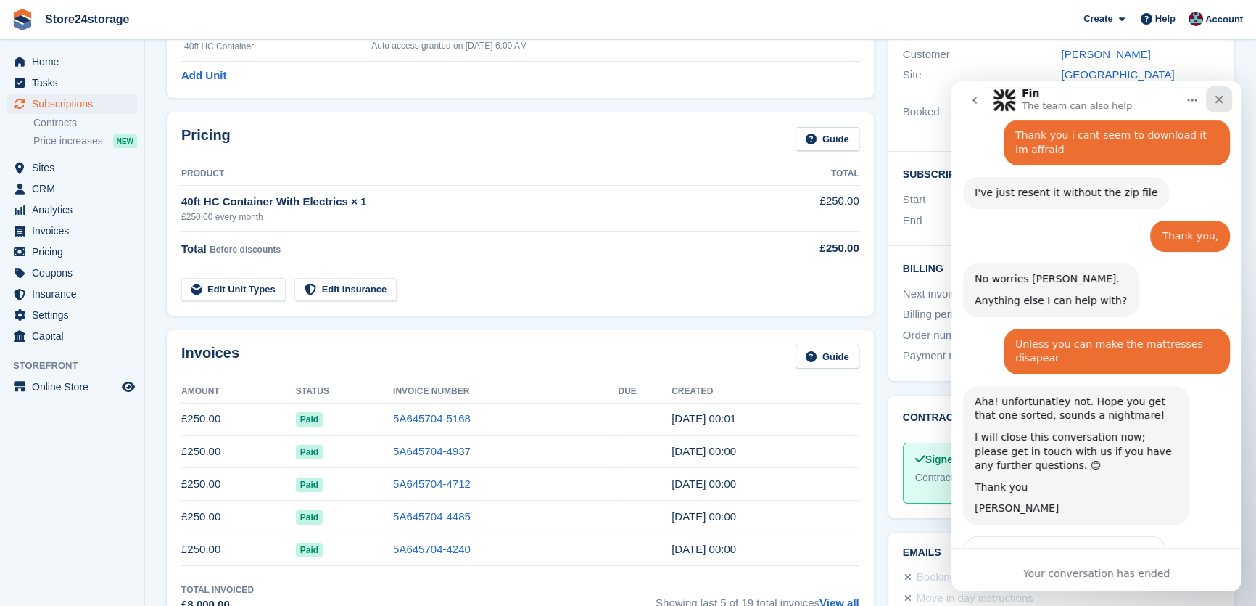
scroll to position [1138, 0]
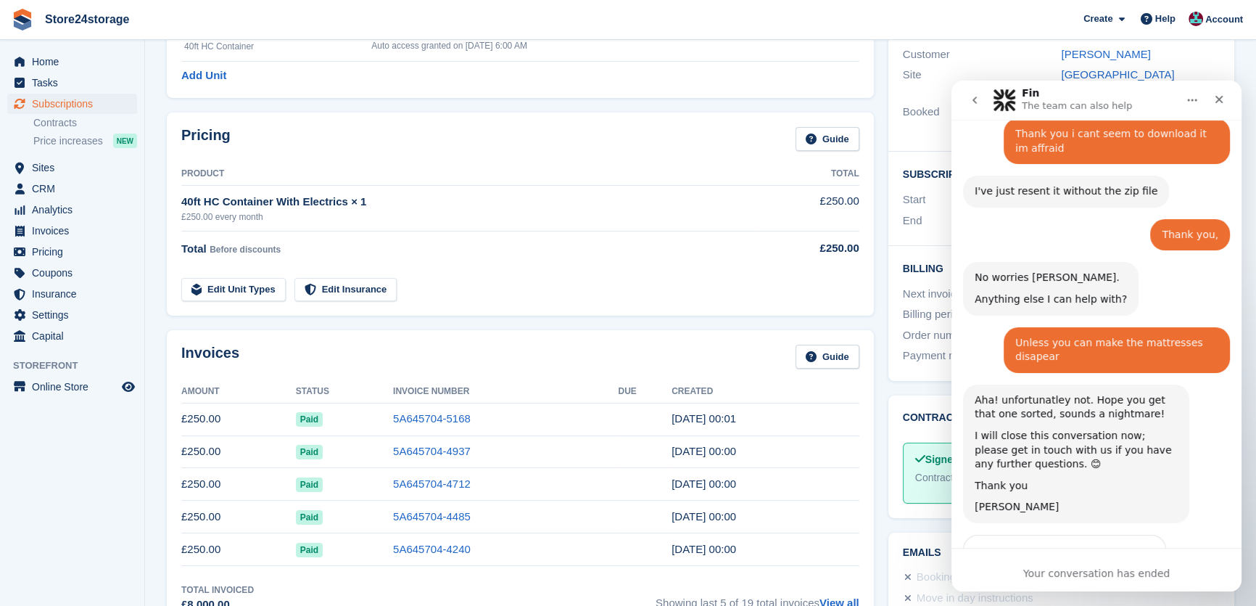
click at [1106, 574] on span "Great" at bounding box center [1099, 587] width 26 height 26
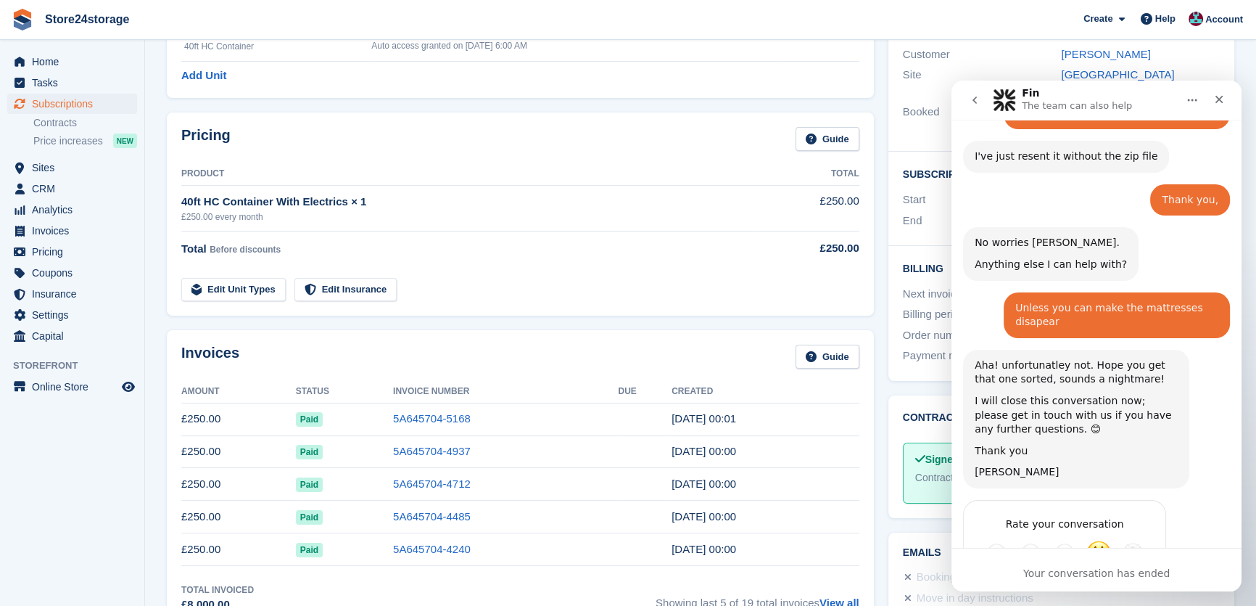
scroll to position [1177, 0]
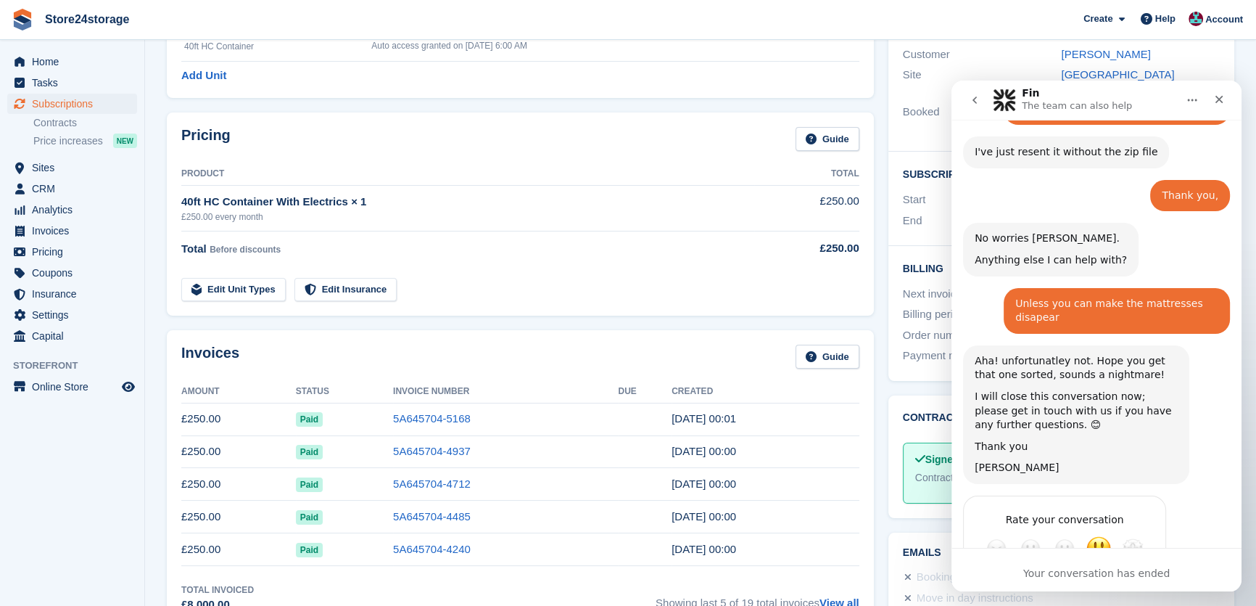
click at [1147, 496] on div "Rate your conversation Terrible Bad OK Great Amazing" at bounding box center [1065, 536] width 202 height 80
click at [1139, 535] on span "Amazing" at bounding box center [1133, 548] width 26 height 26
click at [1079, 585] on textarea "Tell us more…" at bounding box center [1050, 600] width 151 height 31
type textarea "********"
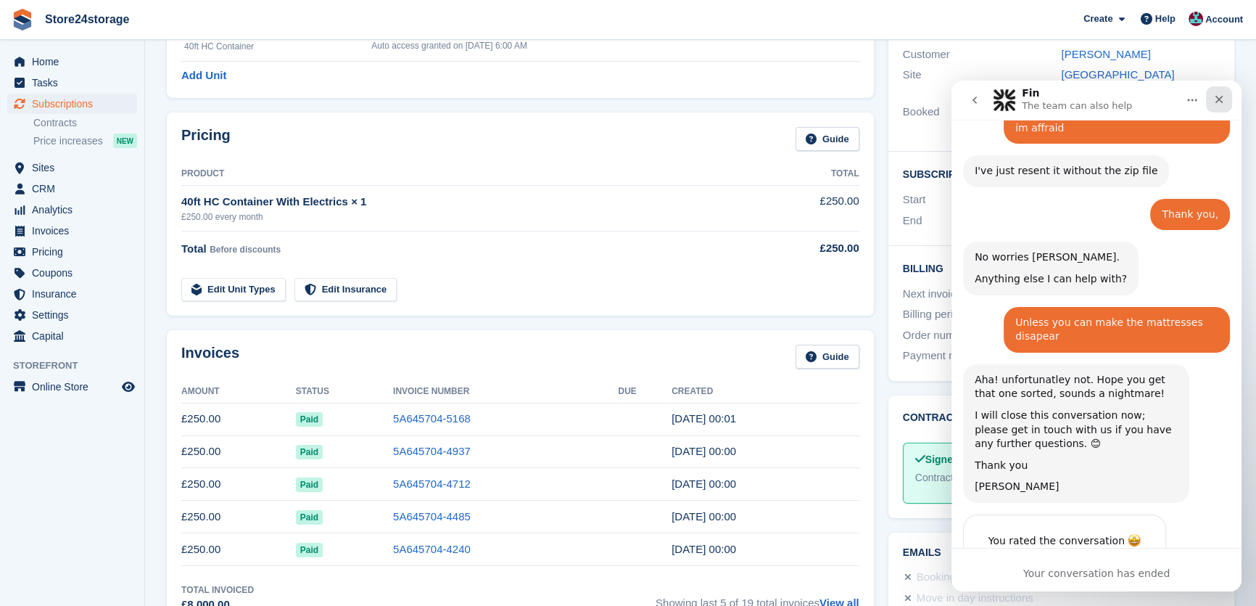
click at [1231, 105] on div "Close" at bounding box center [1219, 99] width 26 height 26
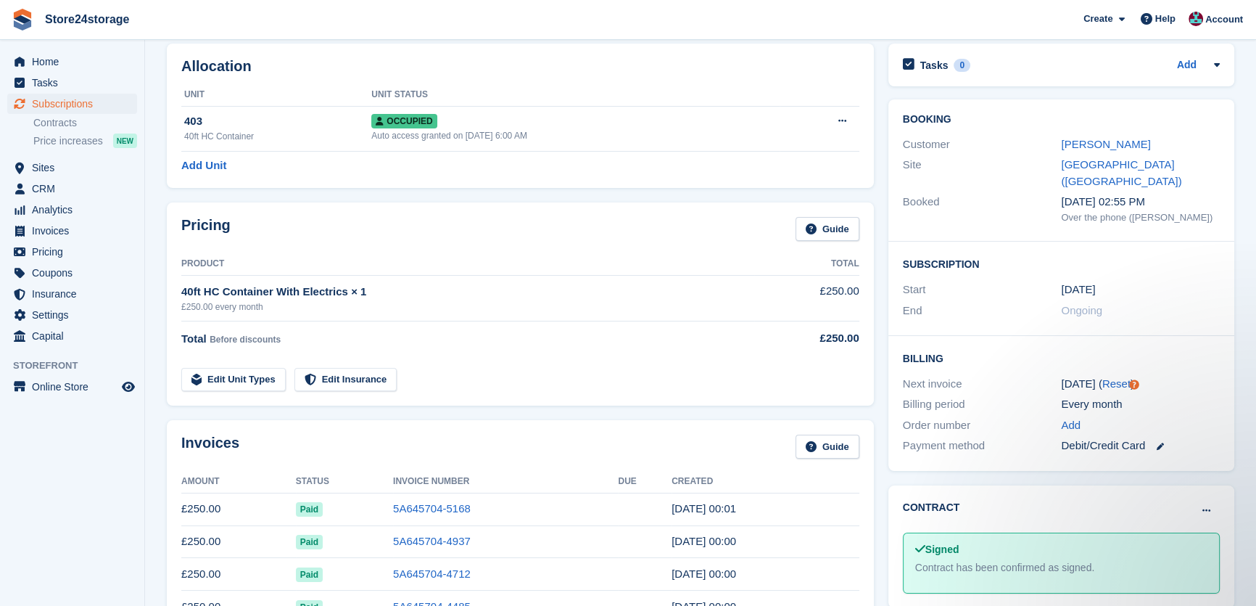
scroll to position [0, 0]
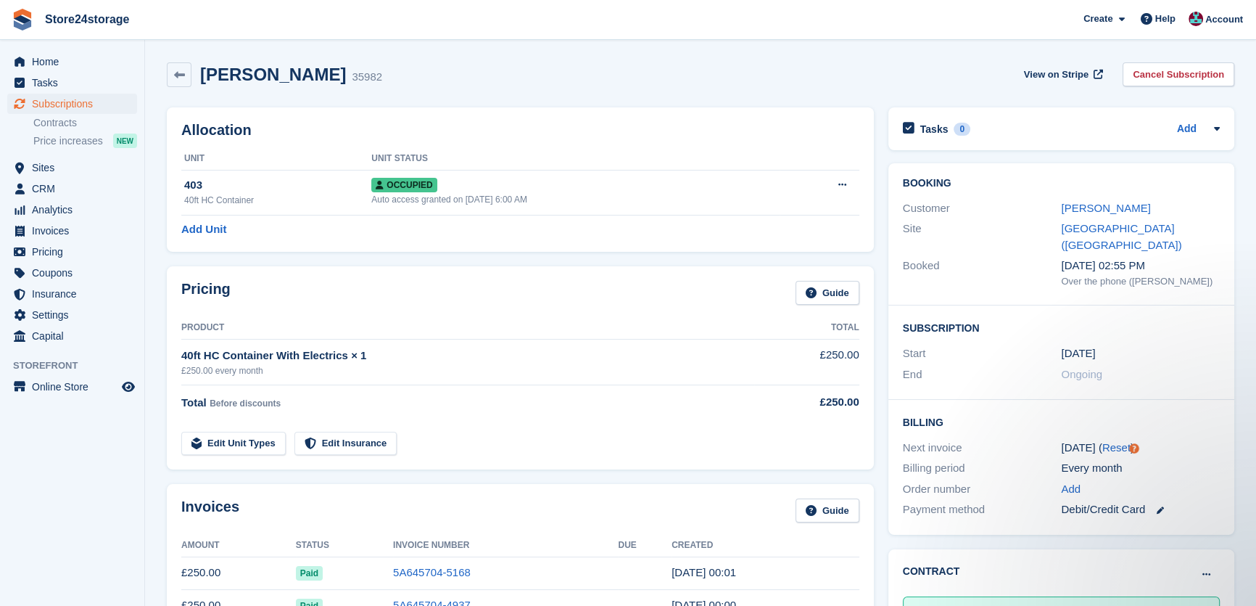
click at [1095, 216] on div "[PERSON_NAME]" at bounding box center [1140, 208] width 159 height 17
click at [1095, 211] on link "[PERSON_NAME]" at bounding box center [1105, 208] width 89 height 12
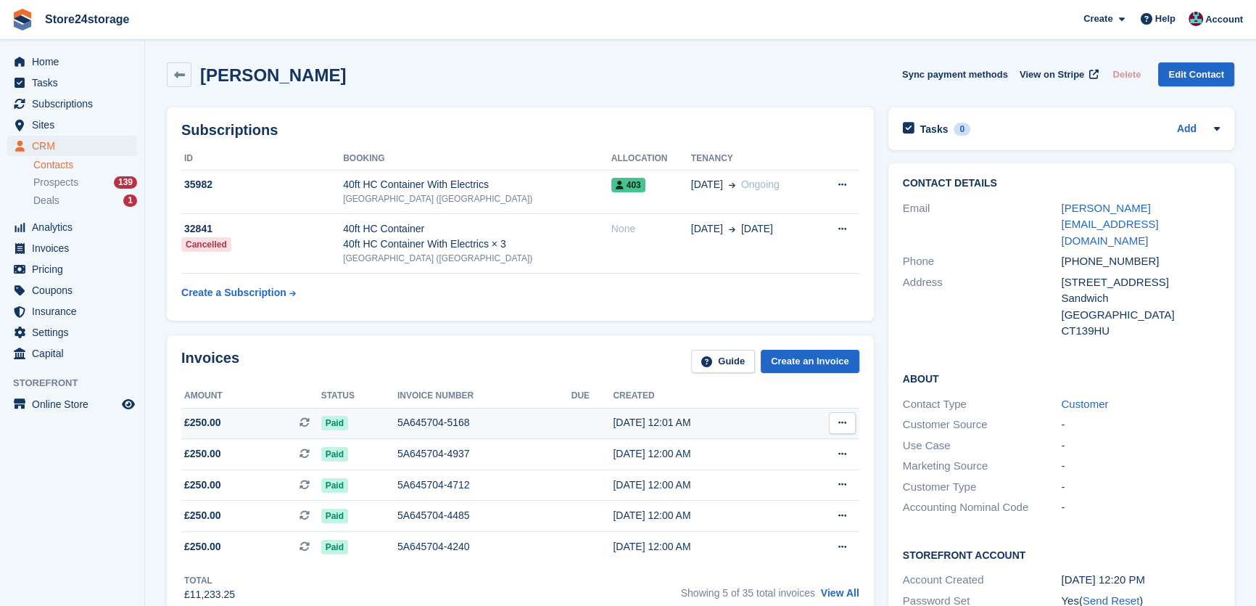
click at [830, 421] on button at bounding box center [842, 423] width 27 height 22
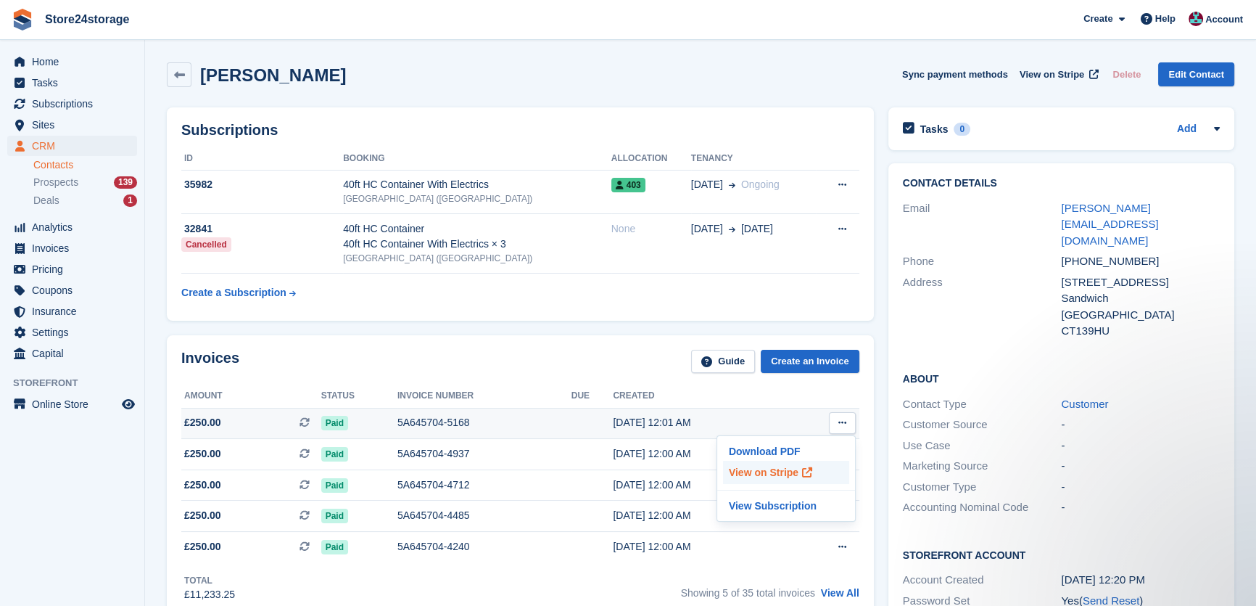
click at [783, 472] on p "View on Stripe" at bounding box center [786, 472] width 126 height 23
click at [107, 102] on span "Subscriptions" at bounding box center [75, 104] width 87 height 20
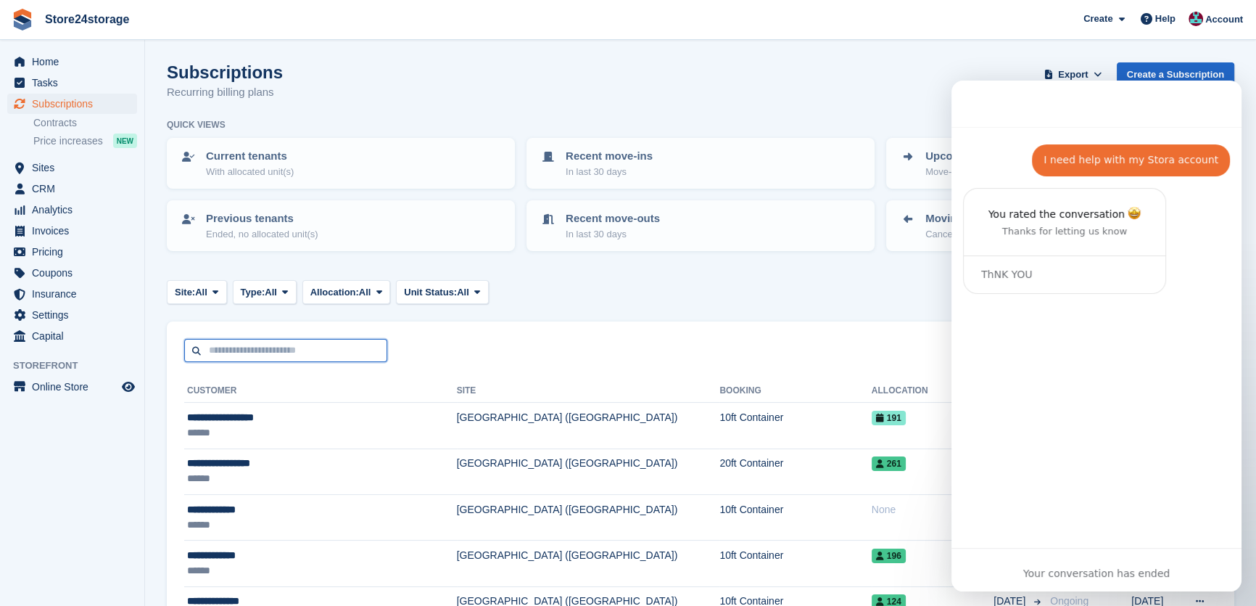
click at [284, 342] on input "text" at bounding box center [285, 351] width 203 height 24
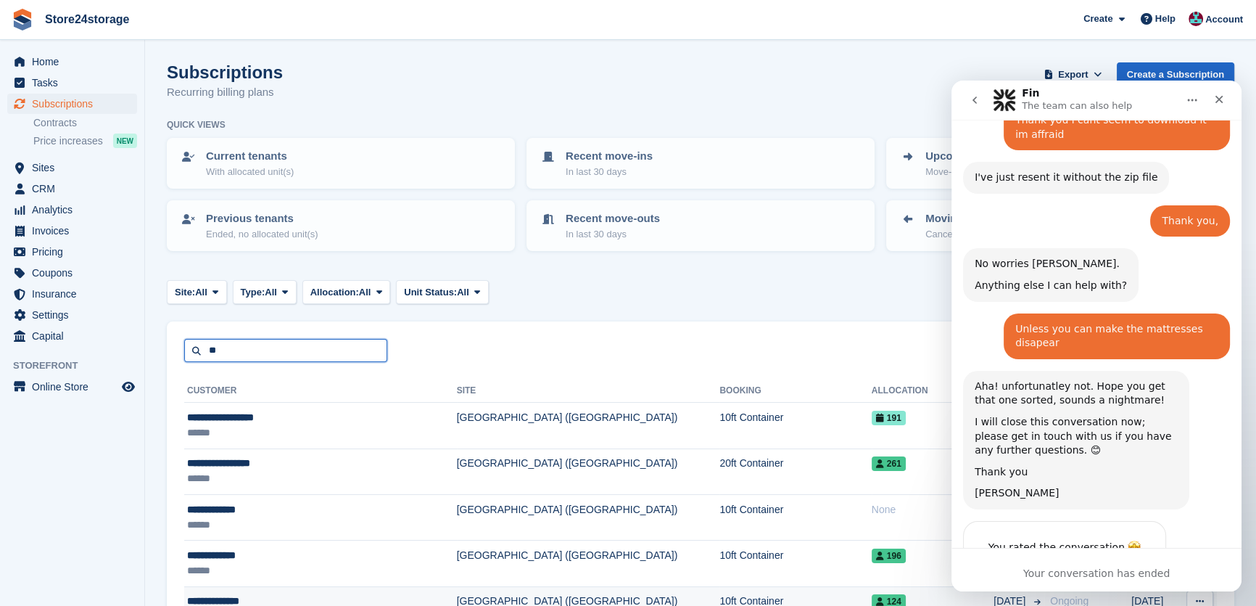
scroll to position [1158, 0]
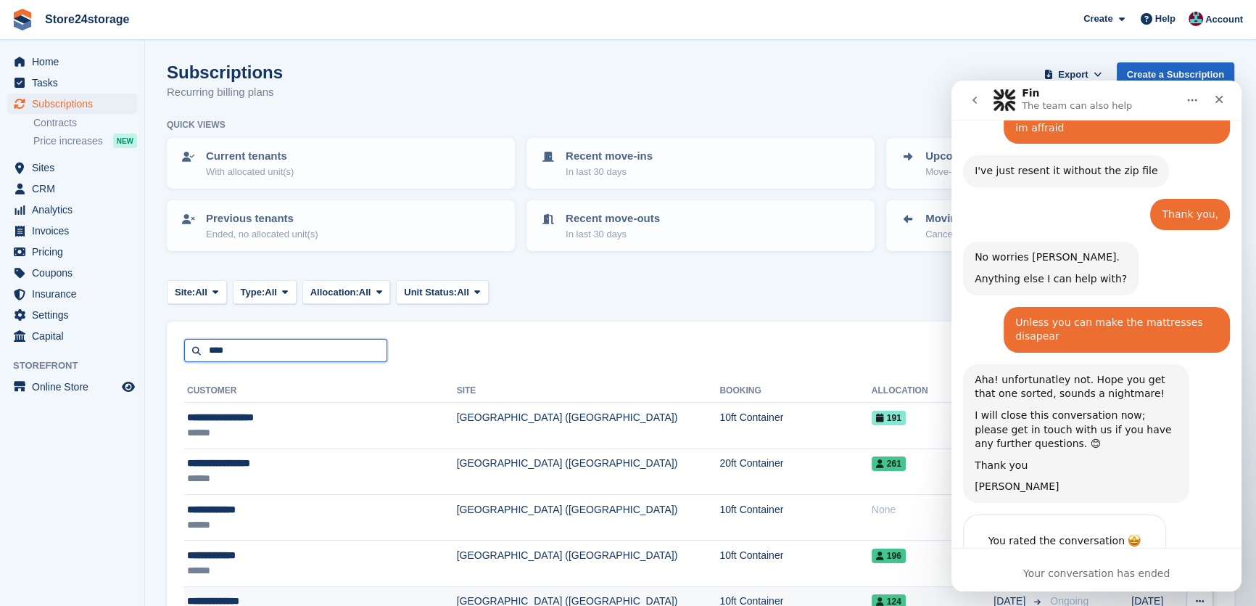
type input "****"
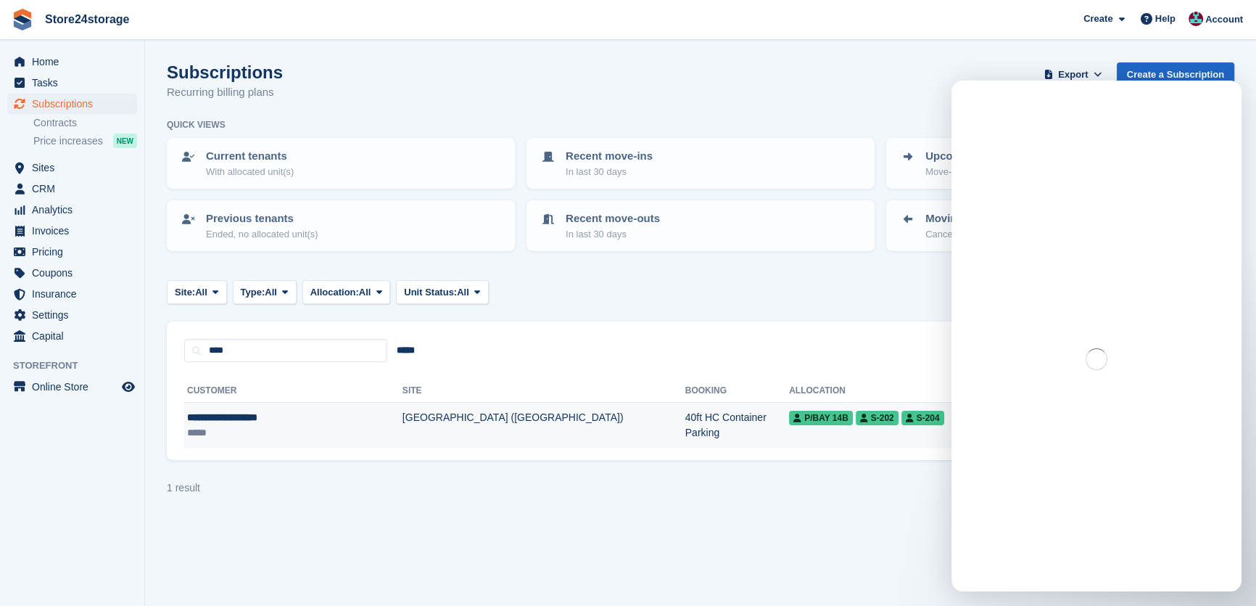
click at [307, 415] on div "**********" at bounding box center [271, 417] width 168 height 15
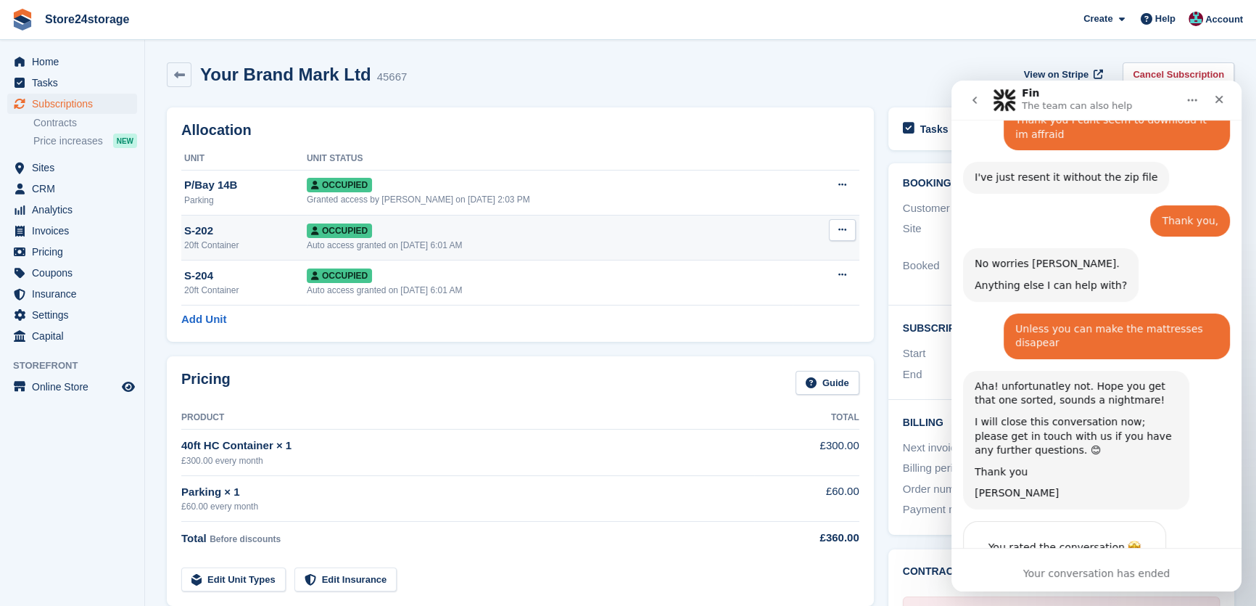
scroll to position [1158, 0]
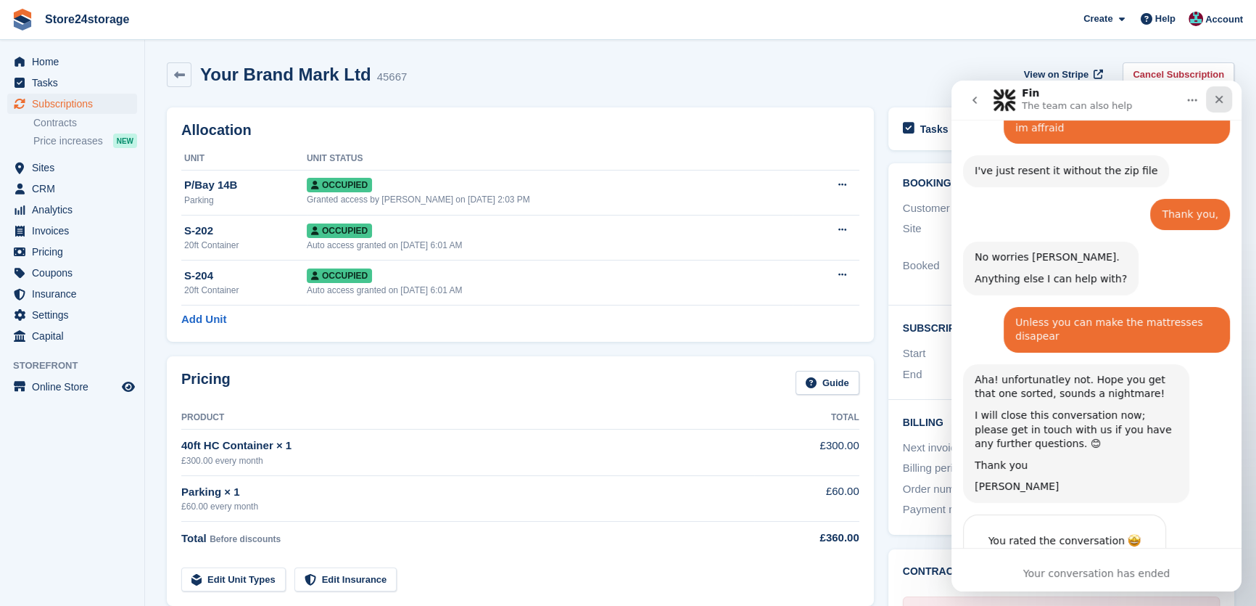
click at [1222, 99] on icon "Close" at bounding box center [1219, 100] width 12 height 12
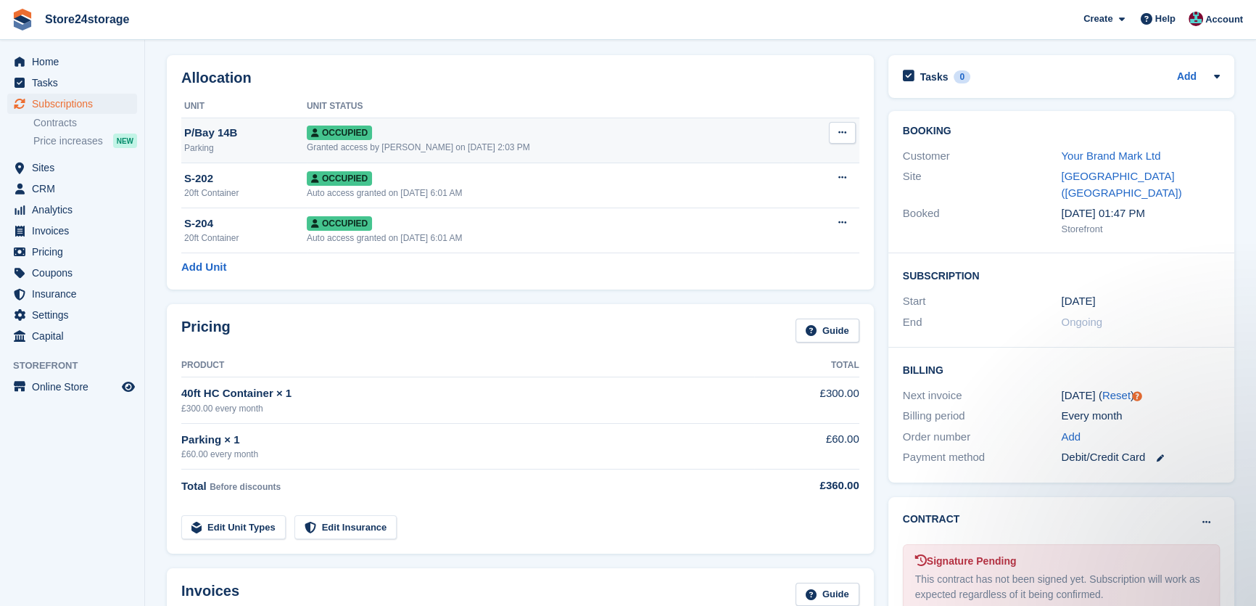
scroll to position [0, 0]
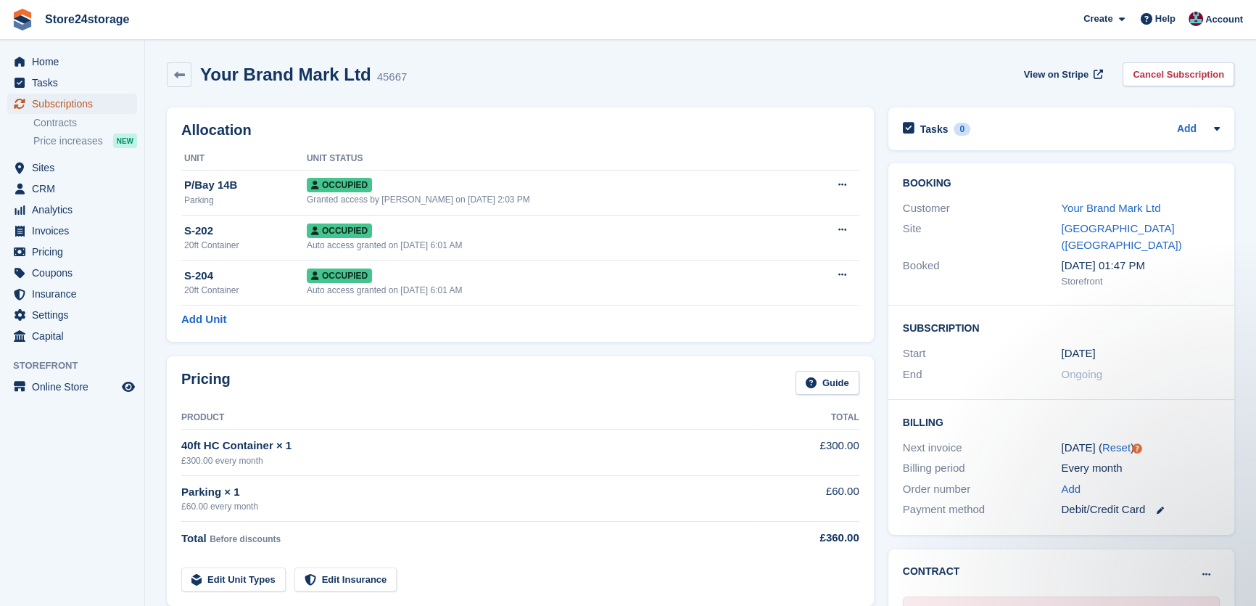
click at [84, 111] on span "Subscriptions" at bounding box center [75, 104] width 87 height 20
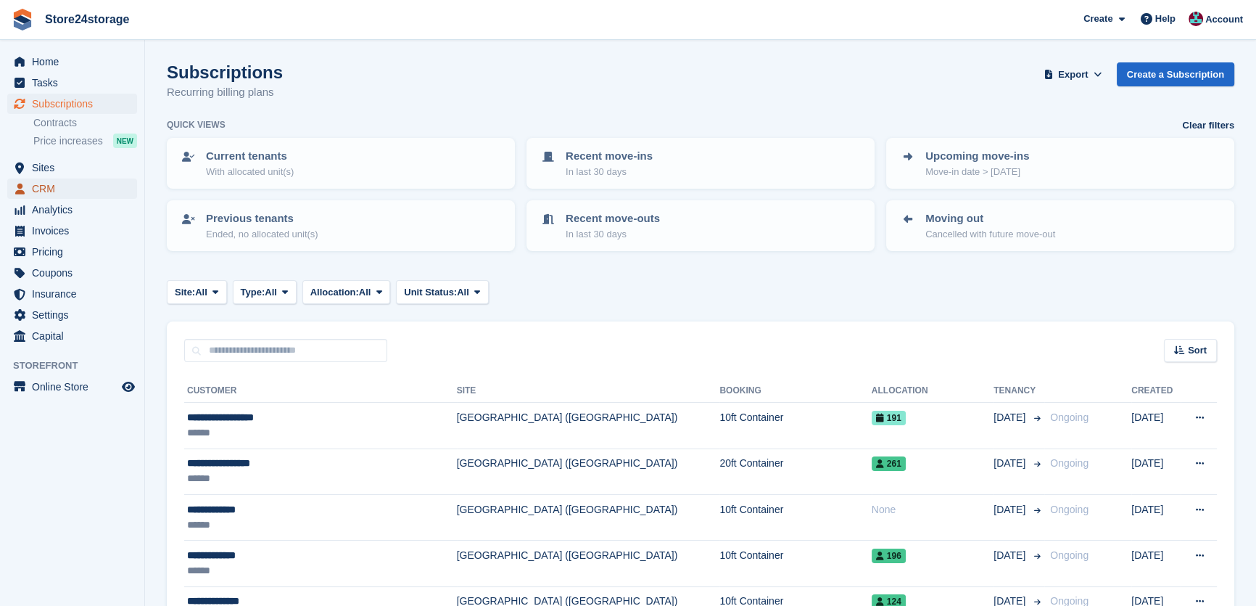
click at [73, 179] on span "CRM" at bounding box center [75, 188] width 87 height 20
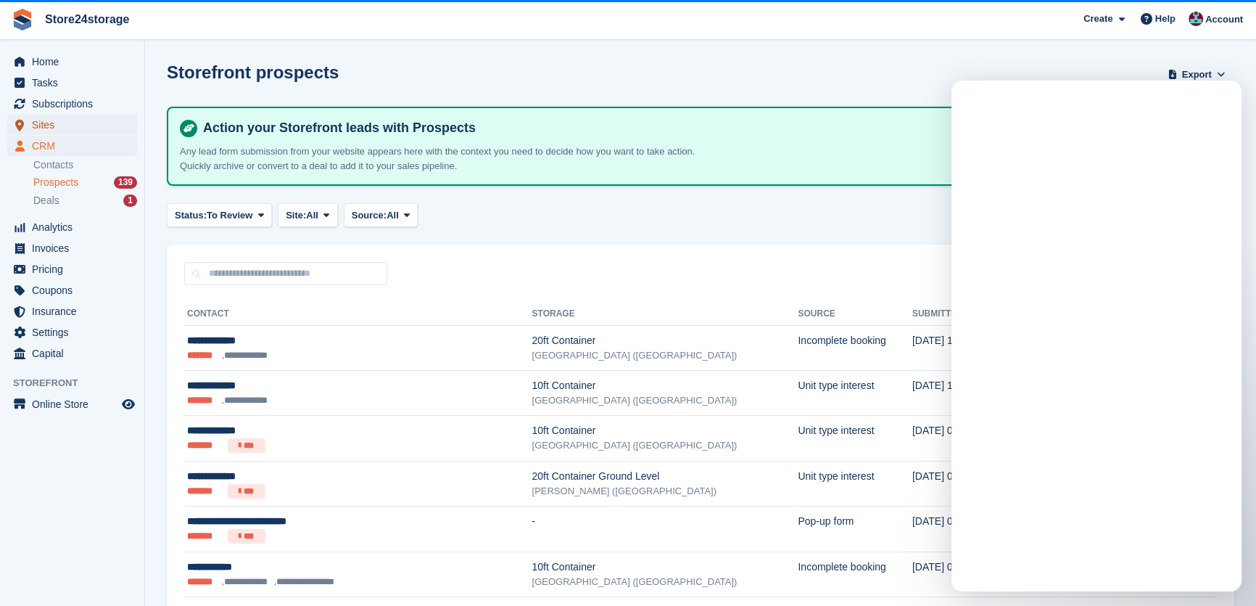
click at [75, 131] on span "Sites" at bounding box center [75, 125] width 87 height 20
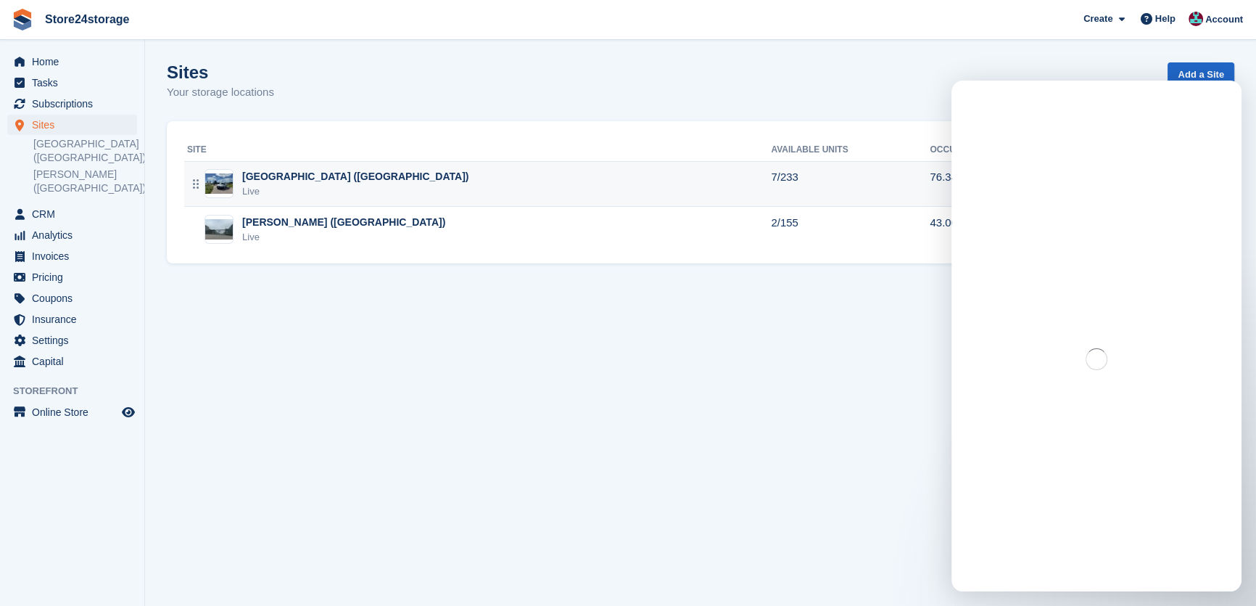
click at [297, 186] on div "Live" at bounding box center [355, 191] width 226 height 15
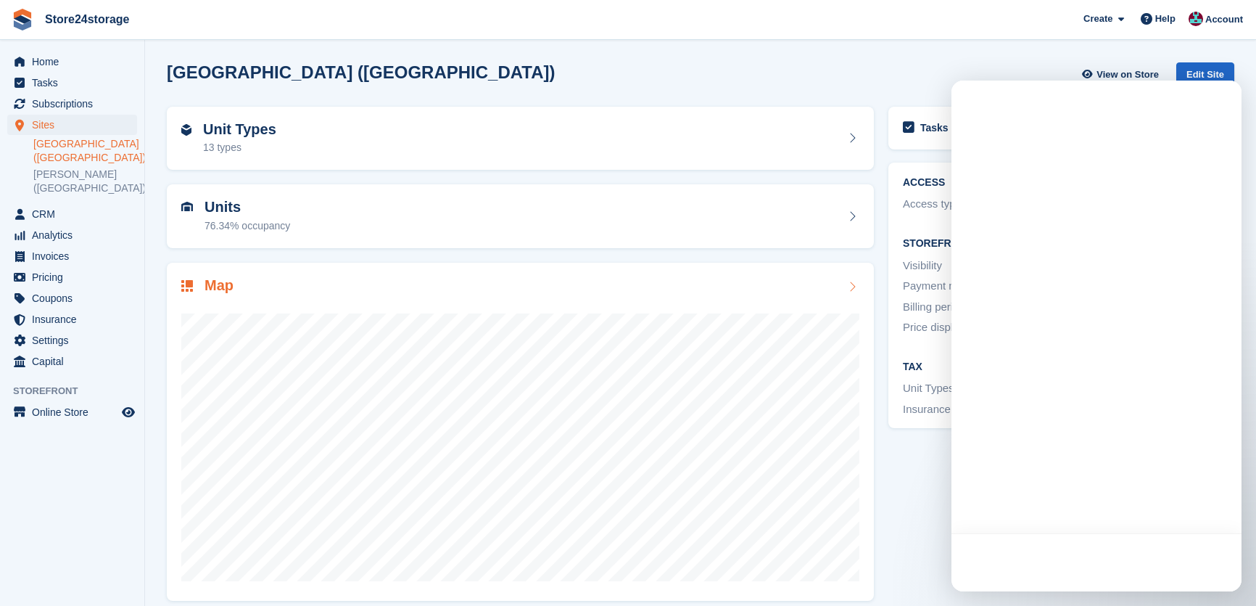
click at [276, 275] on div "Map" at bounding box center [520, 432] width 707 height 339
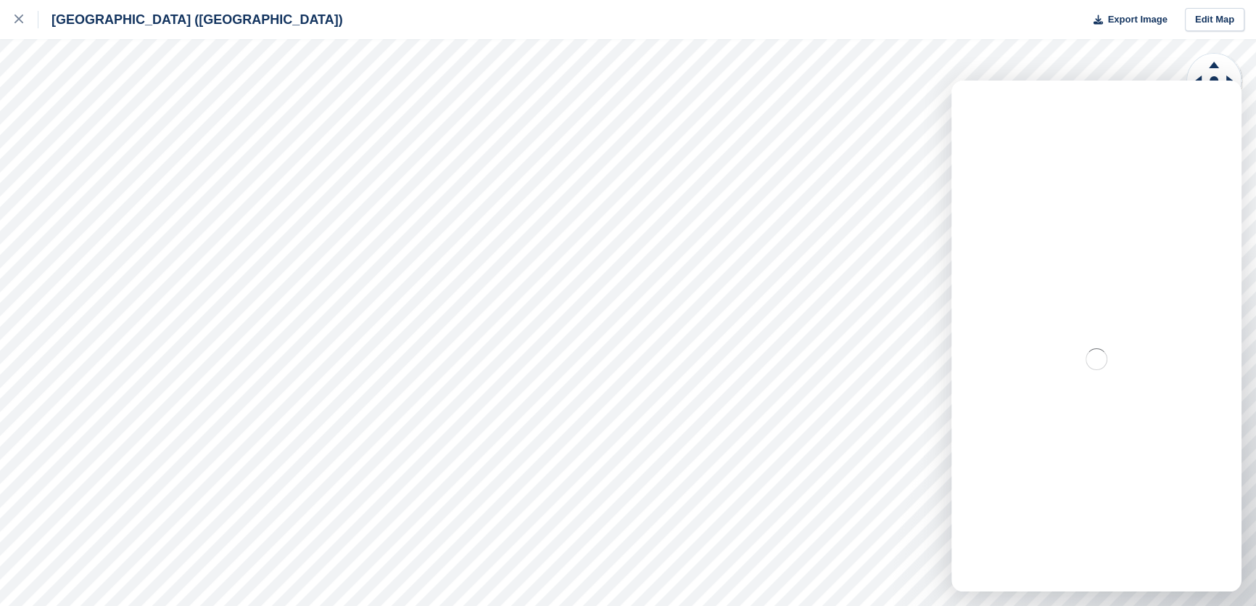
click at [74, 154] on div "[GEOGRAPHIC_DATA] ([GEOGRAPHIC_DATA]) Export Image Edit Map" at bounding box center [628, 303] width 1256 height 606
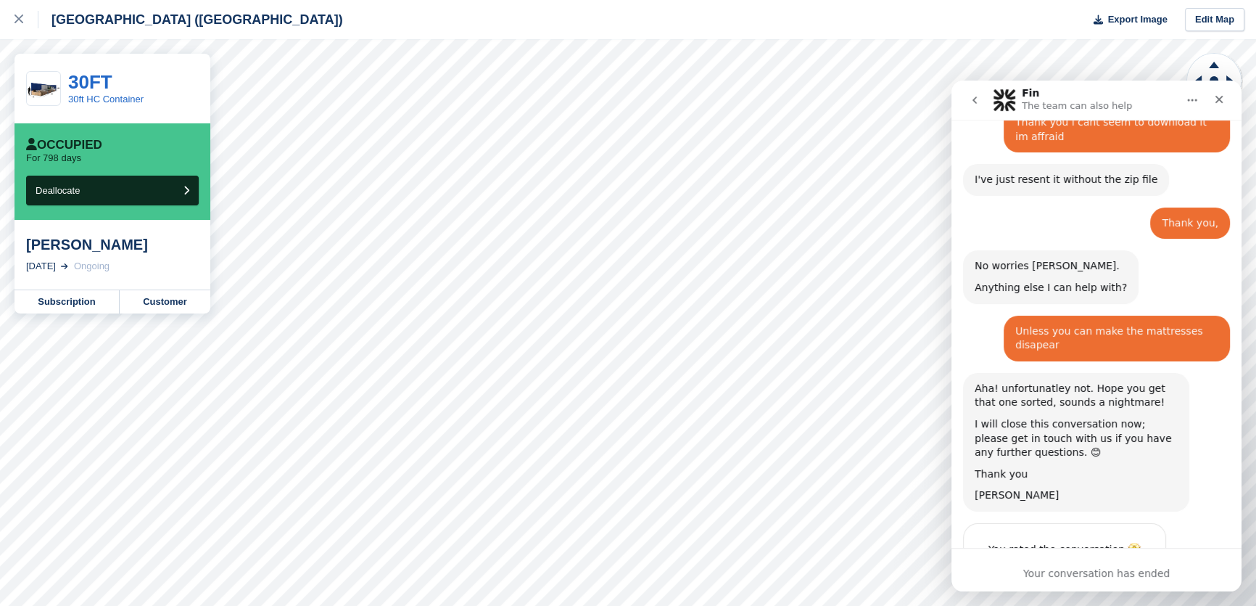
scroll to position [1158, 0]
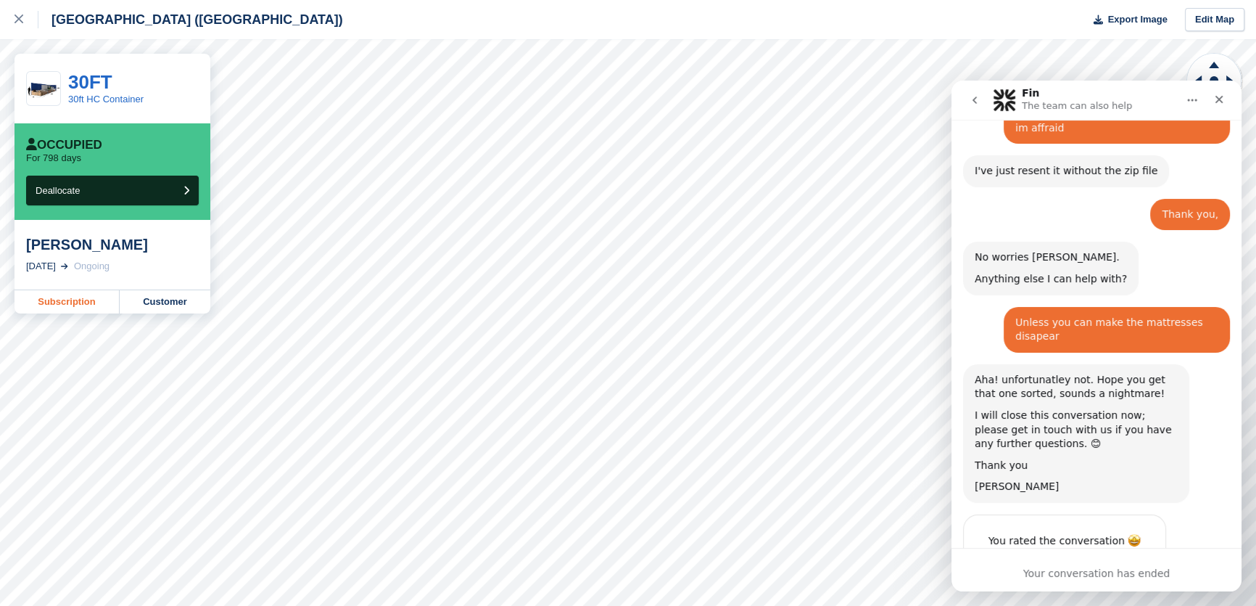
click at [73, 297] on link "Subscription" at bounding box center [67, 301] width 105 height 23
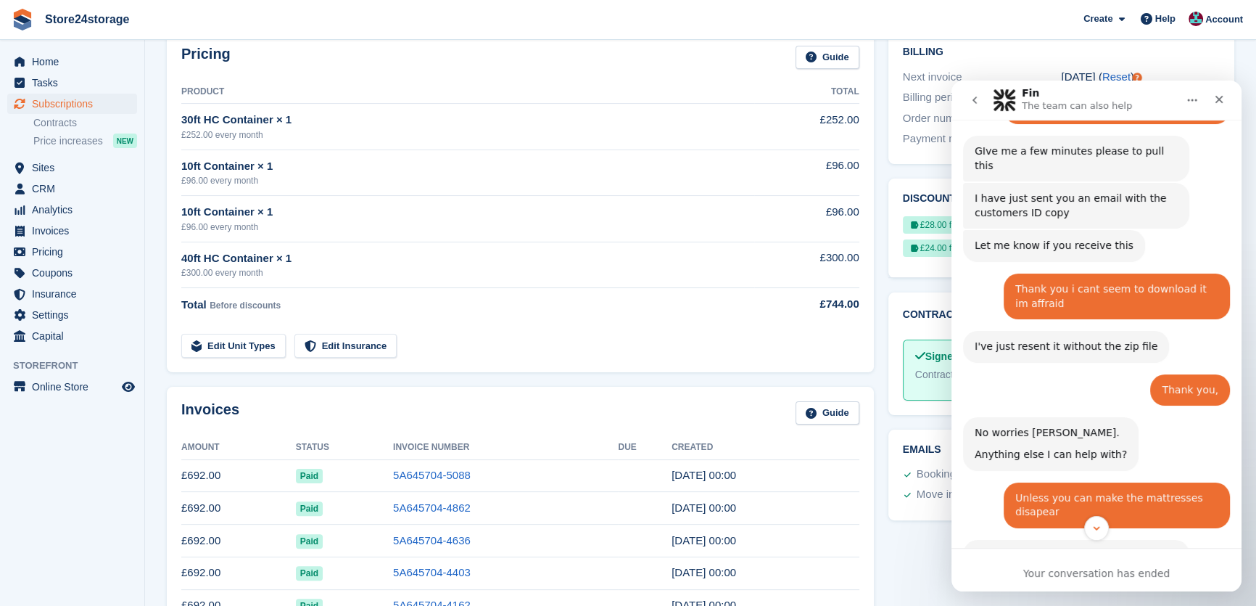
scroll to position [329, 0]
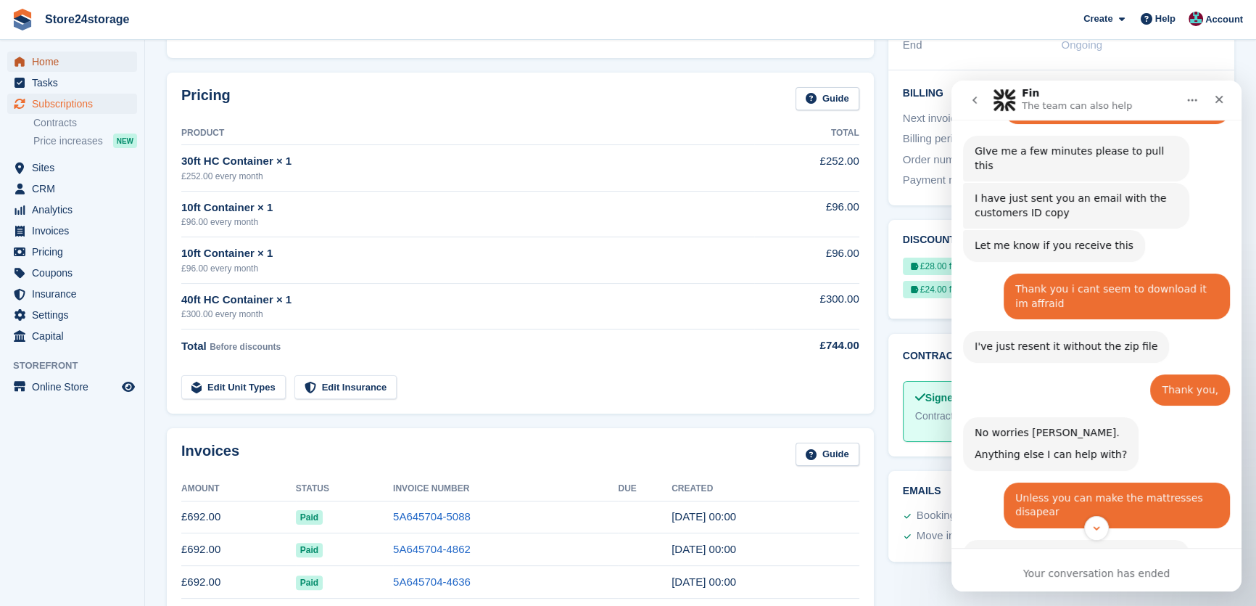
click at [92, 65] on span "Home" at bounding box center [75, 61] width 87 height 20
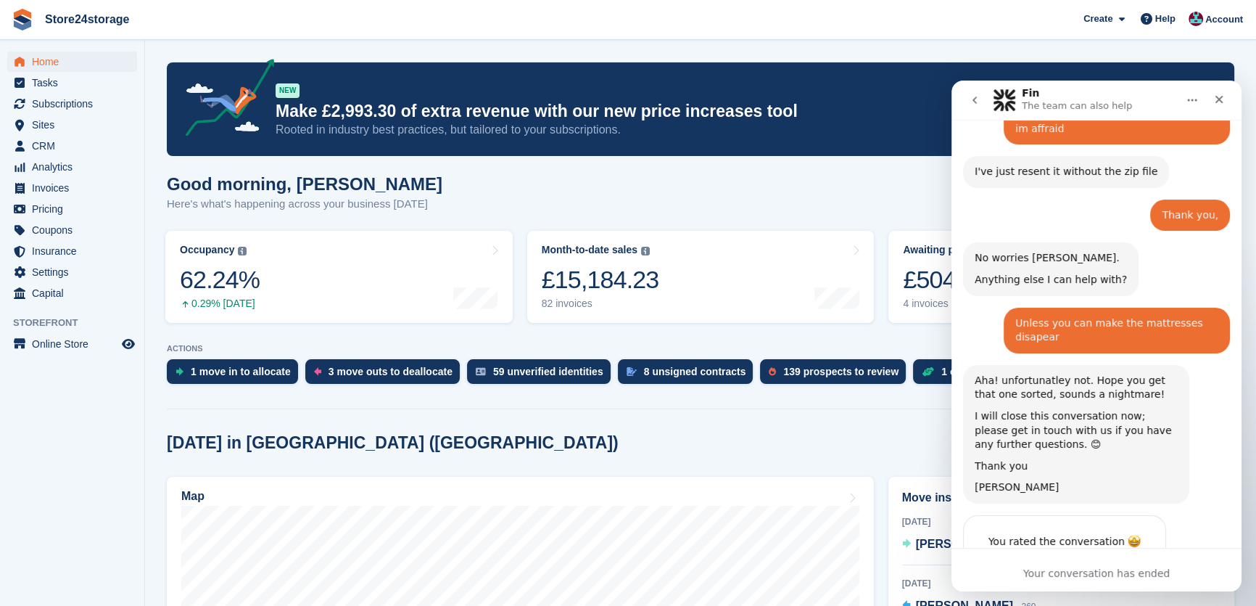
scroll to position [1158, 0]
click at [1218, 105] on div "Close" at bounding box center [1219, 99] width 26 height 26
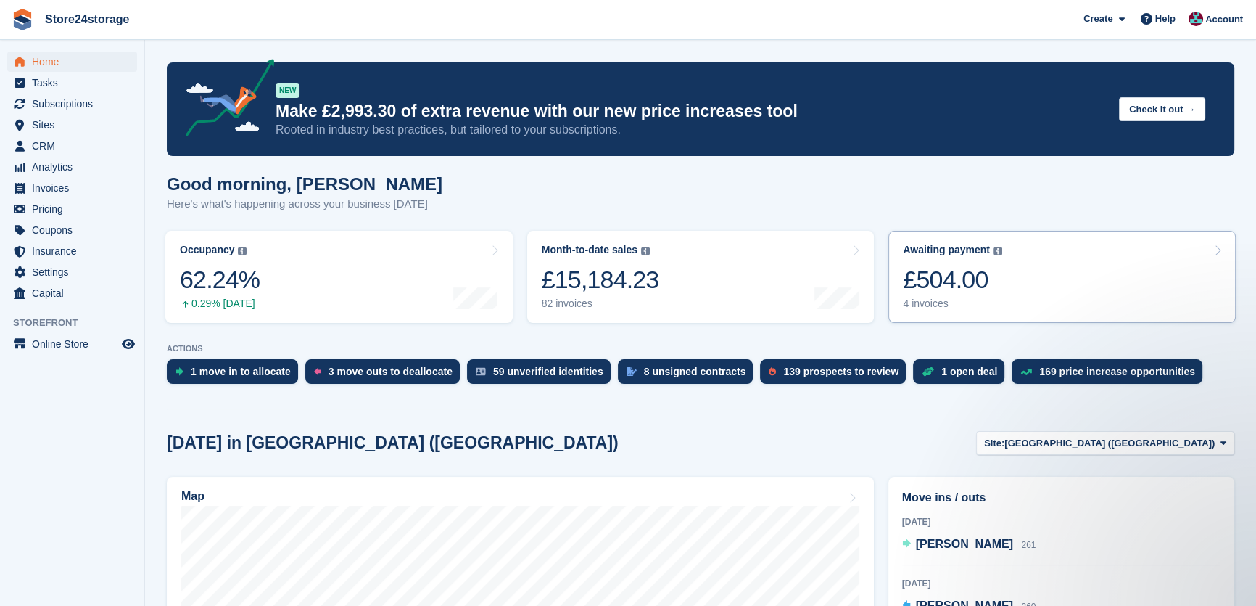
click at [1051, 259] on link "Awaiting payment The total outstanding balance on all open invoices. £504.00 4 …" at bounding box center [1061, 277] width 347 height 92
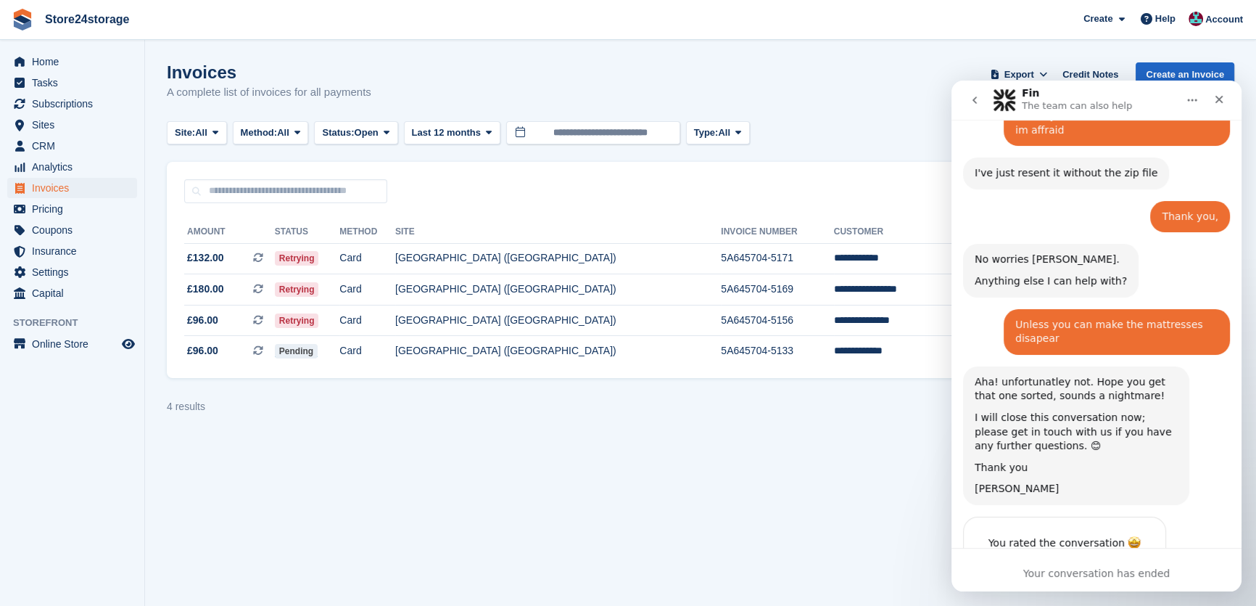
scroll to position [1158, 0]
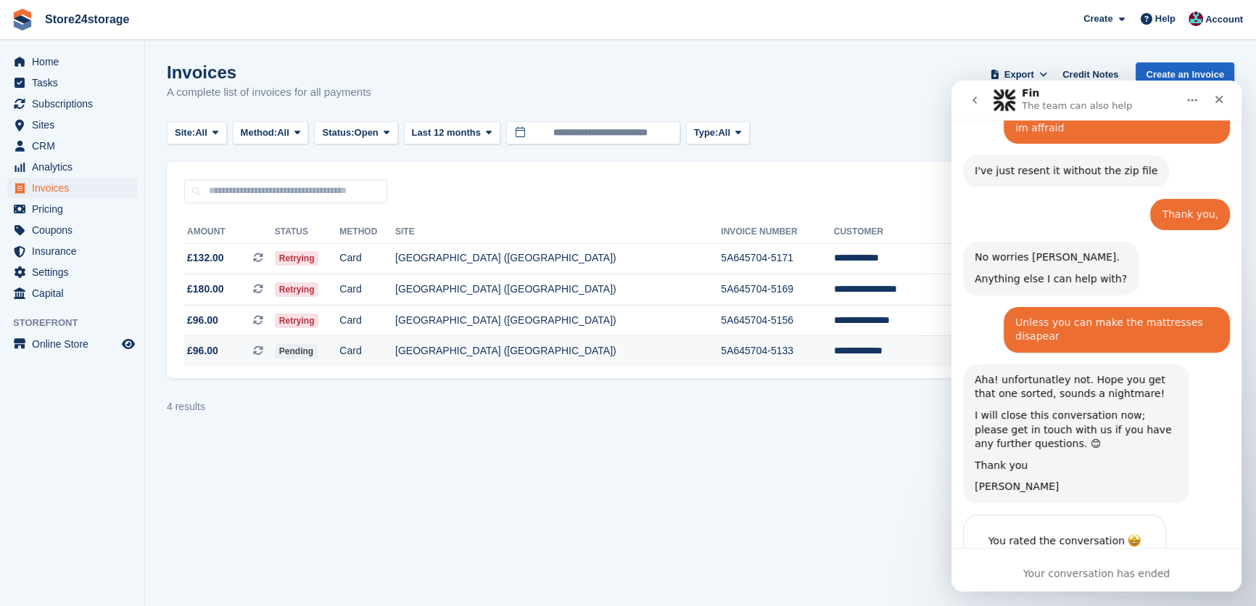
drag, startPoint x: 393, startPoint y: 414, endPoint x: 379, endPoint y: 348, distance: 67.6
click at [394, 414] on div "4 results ‹ Prev Next ›" at bounding box center [701, 406] width 1068 height 22
click at [61, 127] on span "Sites" at bounding box center [75, 125] width 87 height 20
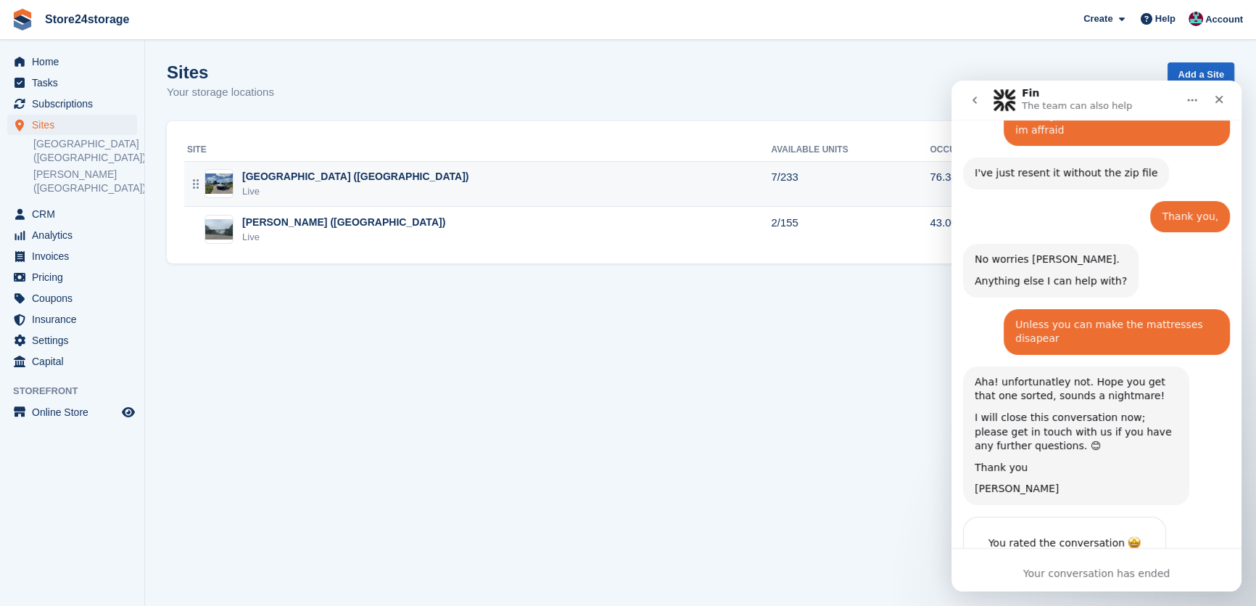
scroll to position [1158, 0]
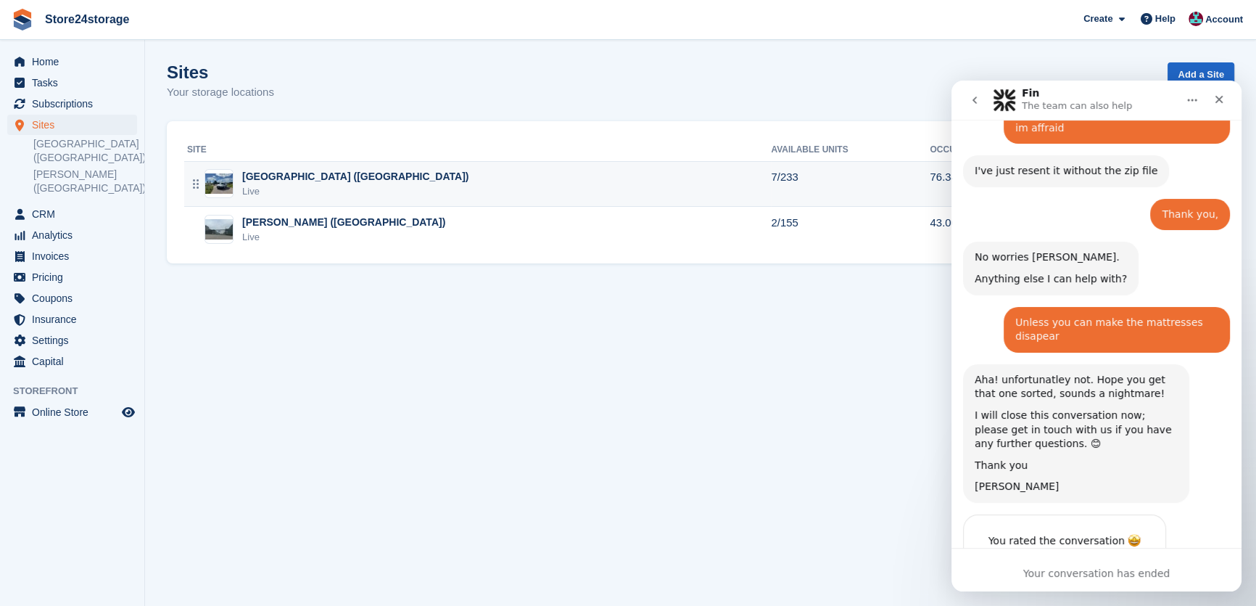
click at [297, 175] on div "[GEOGRAPHIC_DATA] ([GEOGRAPHIC_DATA])" at bounding box center [355, 176] width 226 height 15
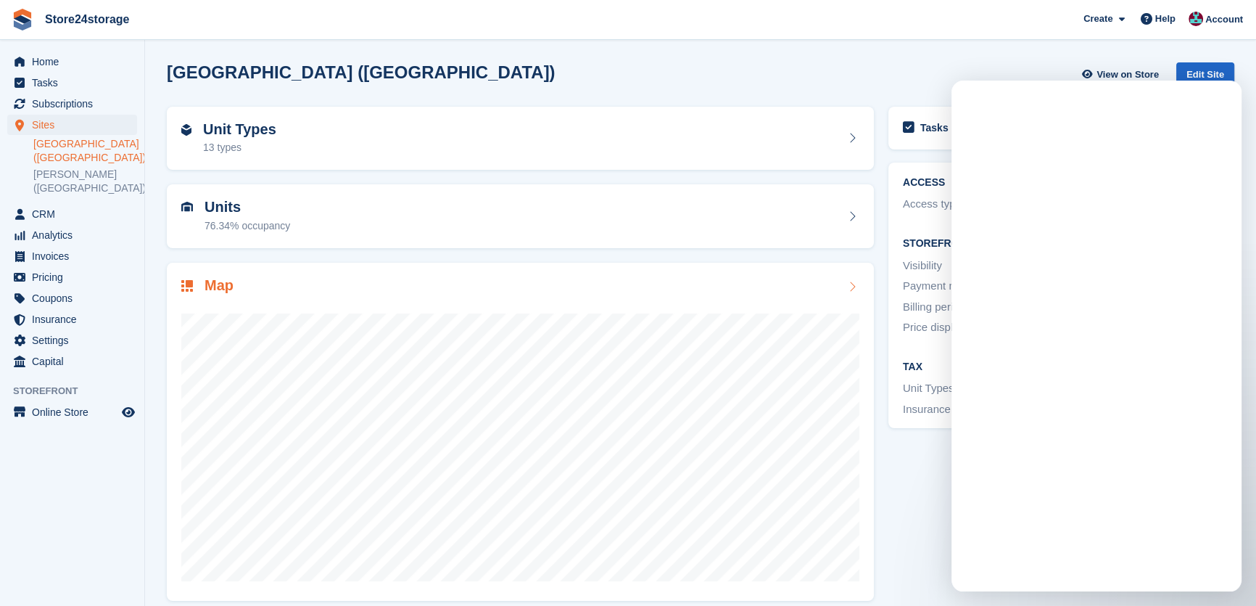
click at [252, 286] on div "Map" at bounding box center [520, 287] width 678 height 20
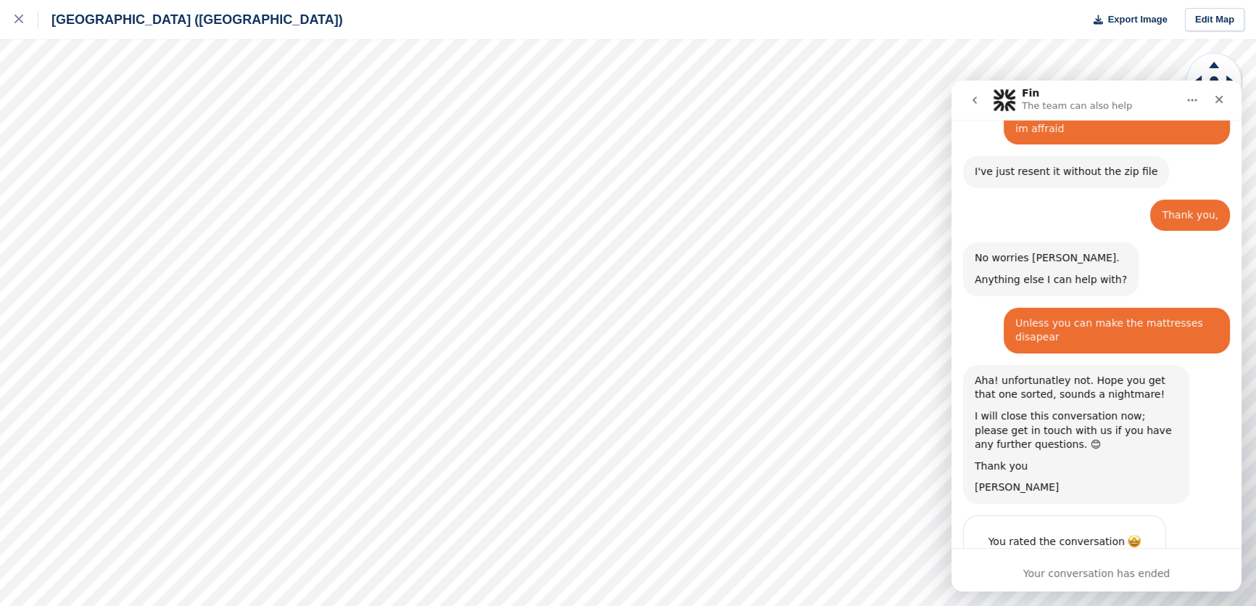
scroll to position [1158, 0]
click at [19, 17] on icon at bounding box center [19, 19] width 9 height 9
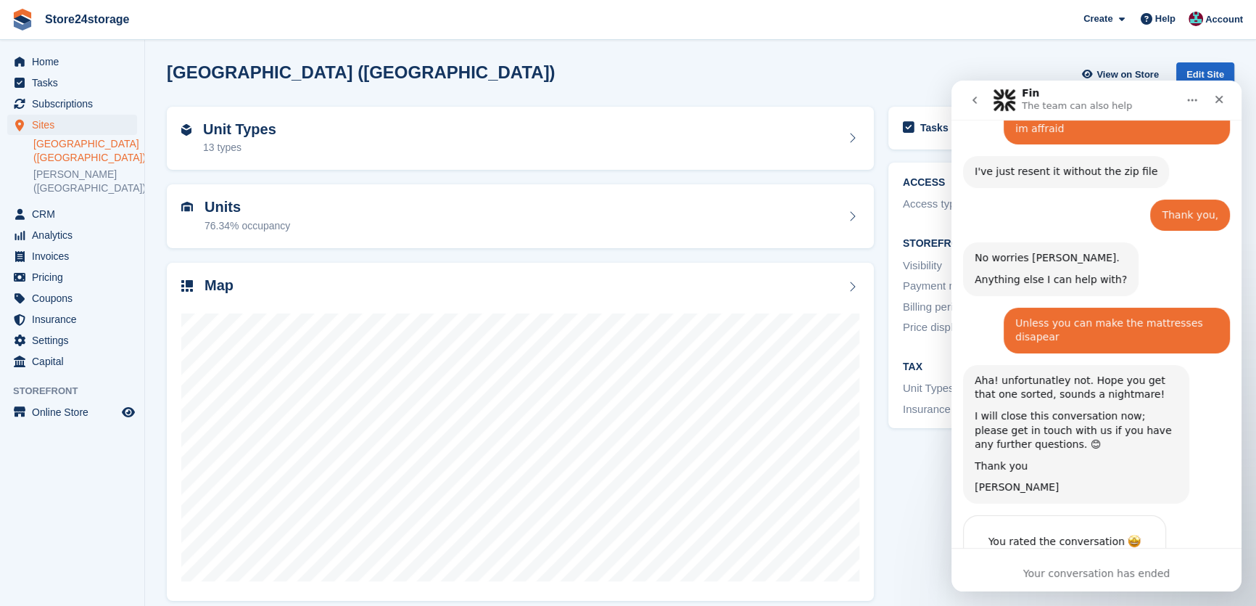
scroll to position [1158, 0]
click at [67, 69] on span "Home" at bounding box center [75, 61] width 87 height 20
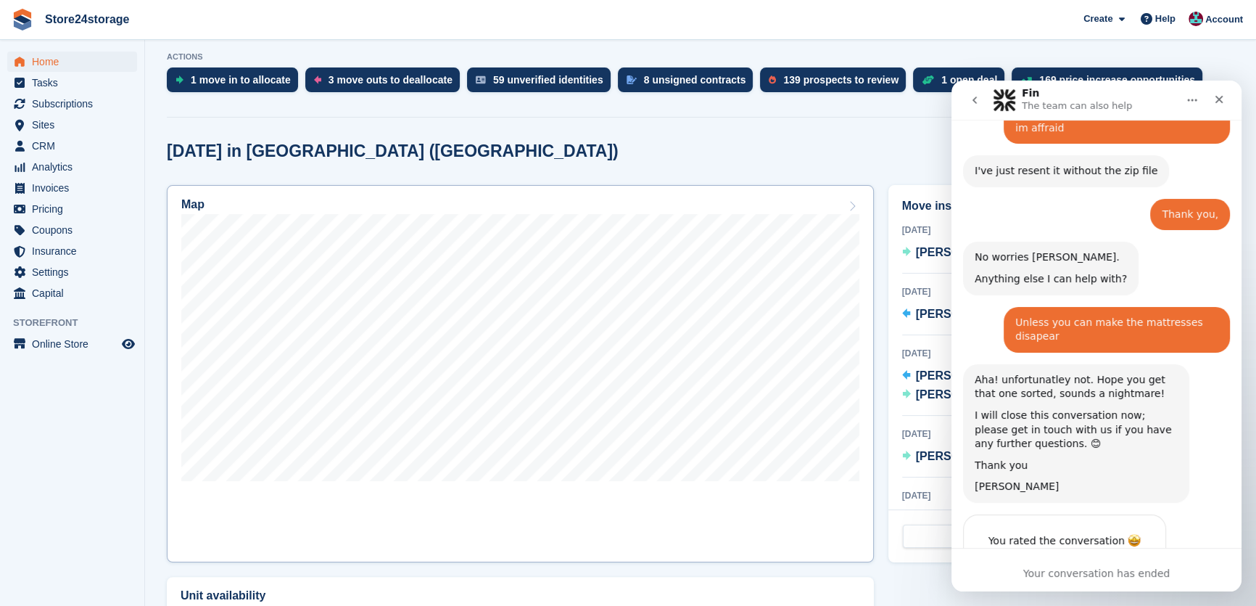
scroll to position [352, 0]
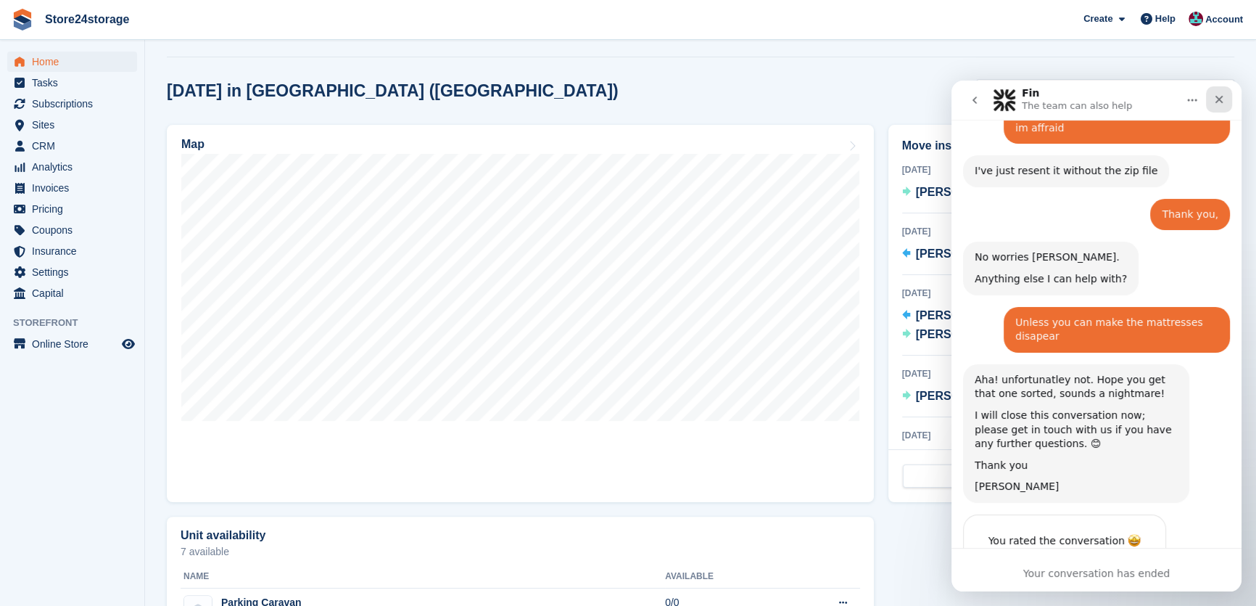
click at [1218, 97] on icon "Close" at bounding box center [1219, 100] width 8 height 8
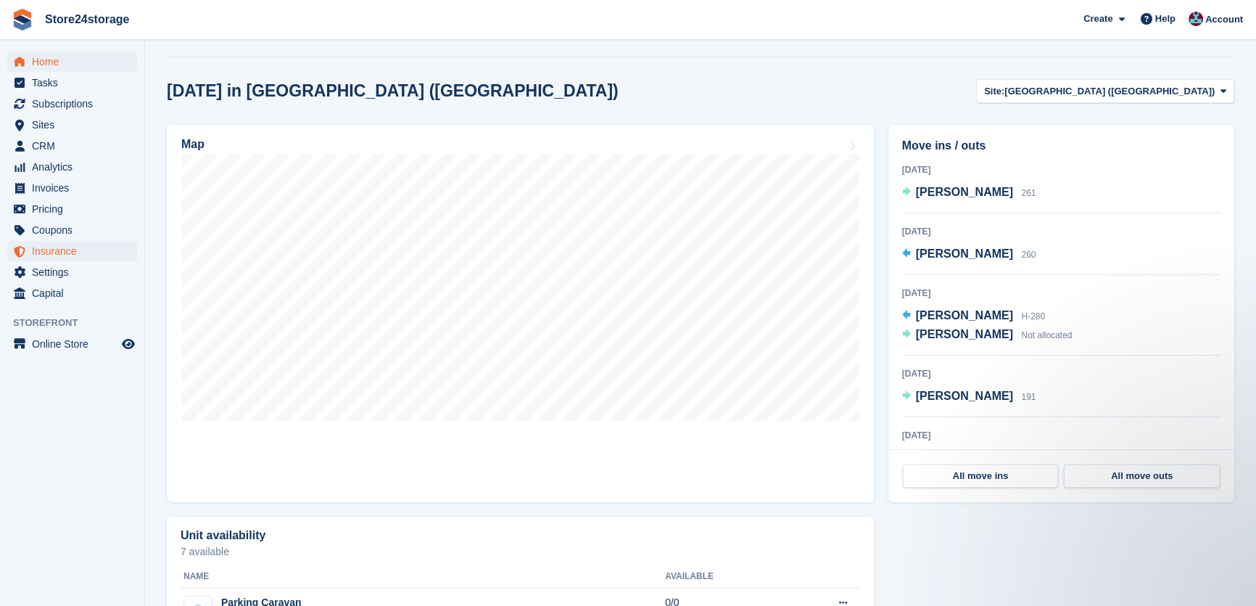
scroll to position [1158, 0]
click at [83, 108] on span "Subscriptions" at bounding box center [75, 104] width 87 height 20
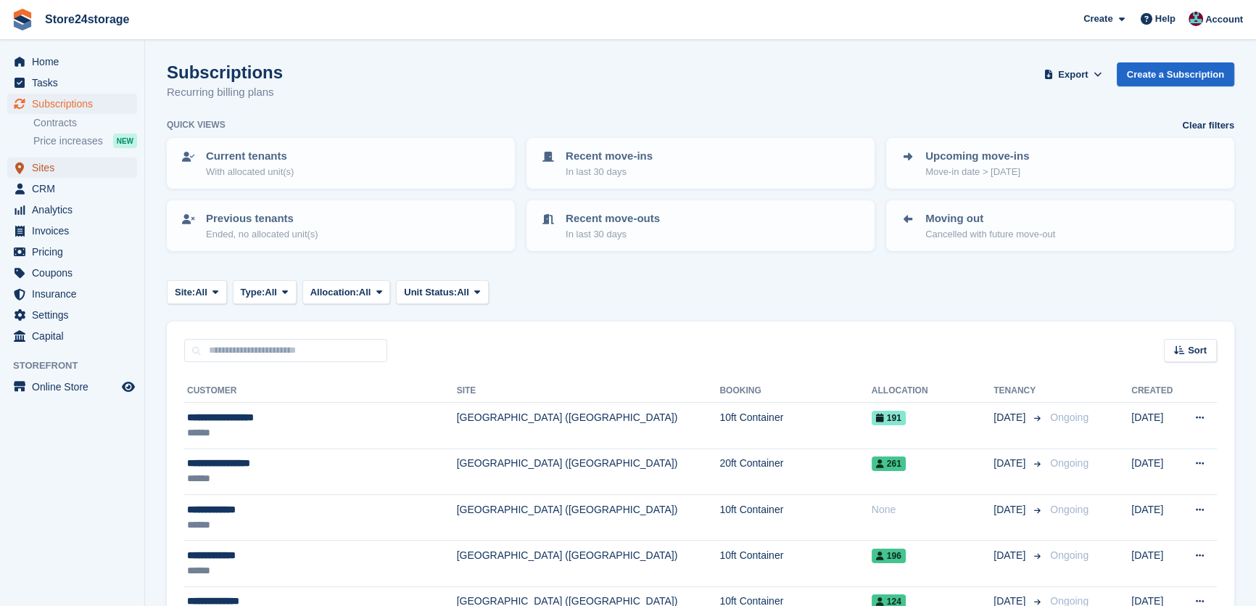
click at [68, 165] on span "Sites" at bounding box center [75, 167] width 87 height 20
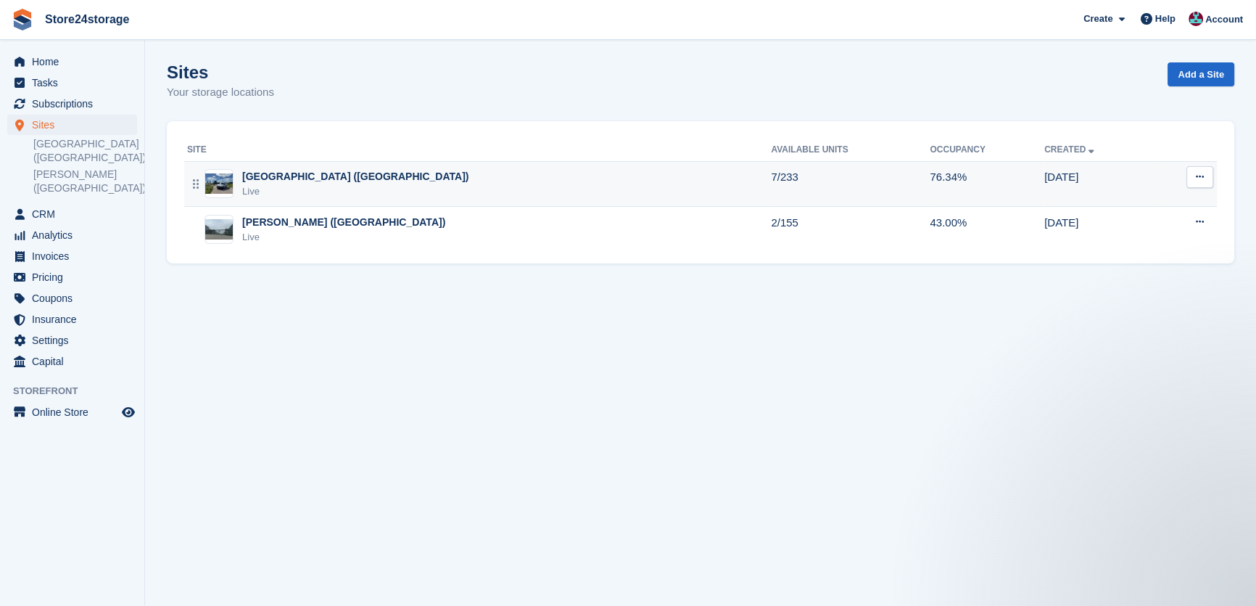
click at [303, 193] on div "Live" at bounding box center [355, 191] width 226 height 15
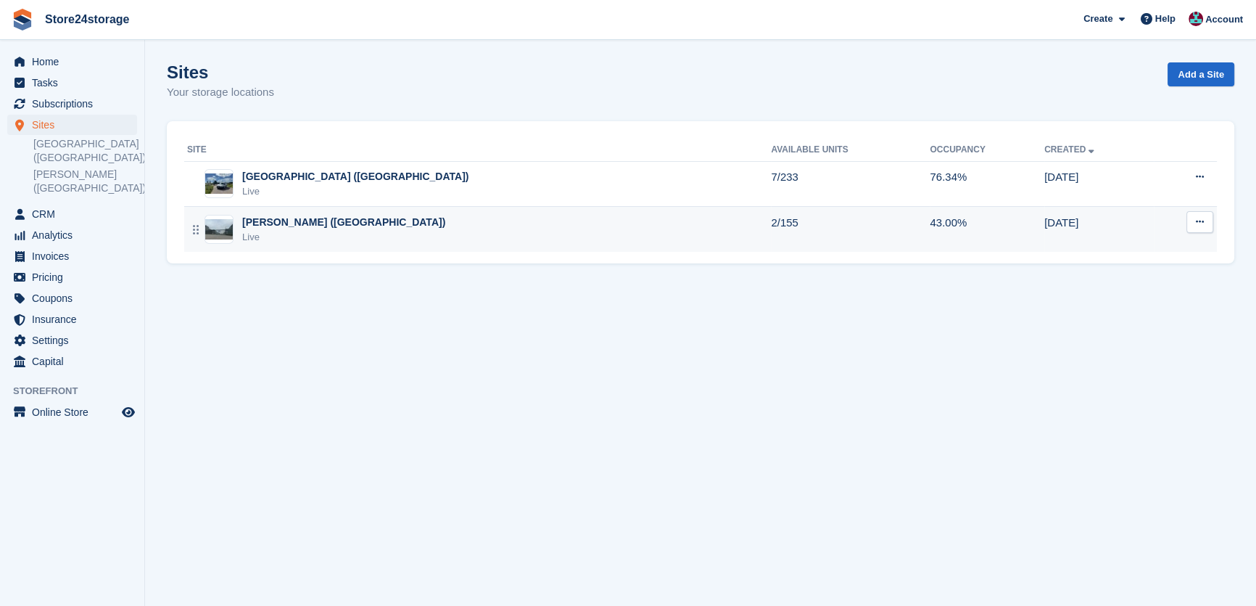
click at [295, 244] on td "[PERSON_NAME] ([GEOGRAPHIC_DATA]) Live" at bounding box center [477, 229] width 587 height 45
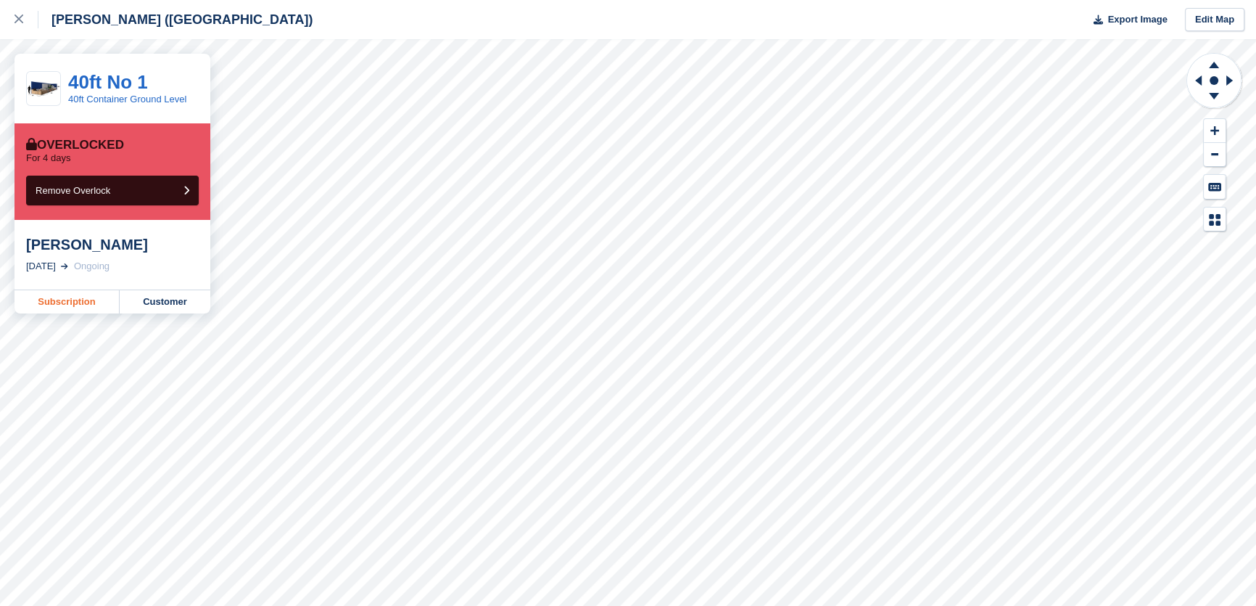
click at [89, 313] on link "Subscription" at bounding box center [67, 301] width 105 height 23
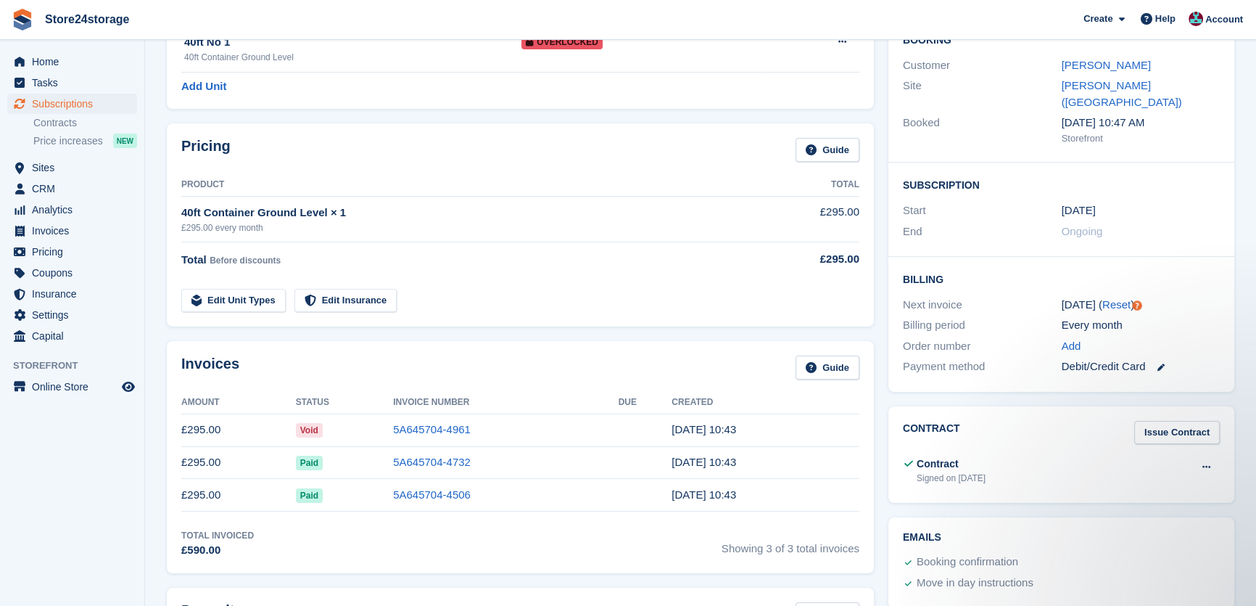
scroll to position [110, 0]
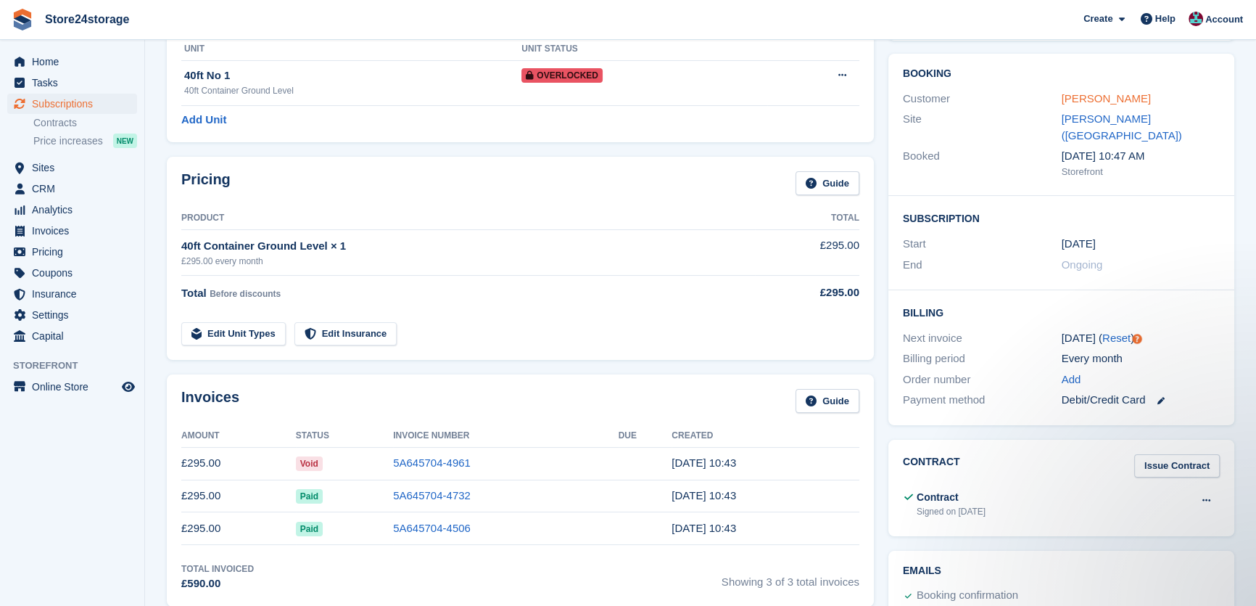
click at [1113, 100] on link "[PERSON_NAME]" at bounding box center [1106, 98] width 89 height 12
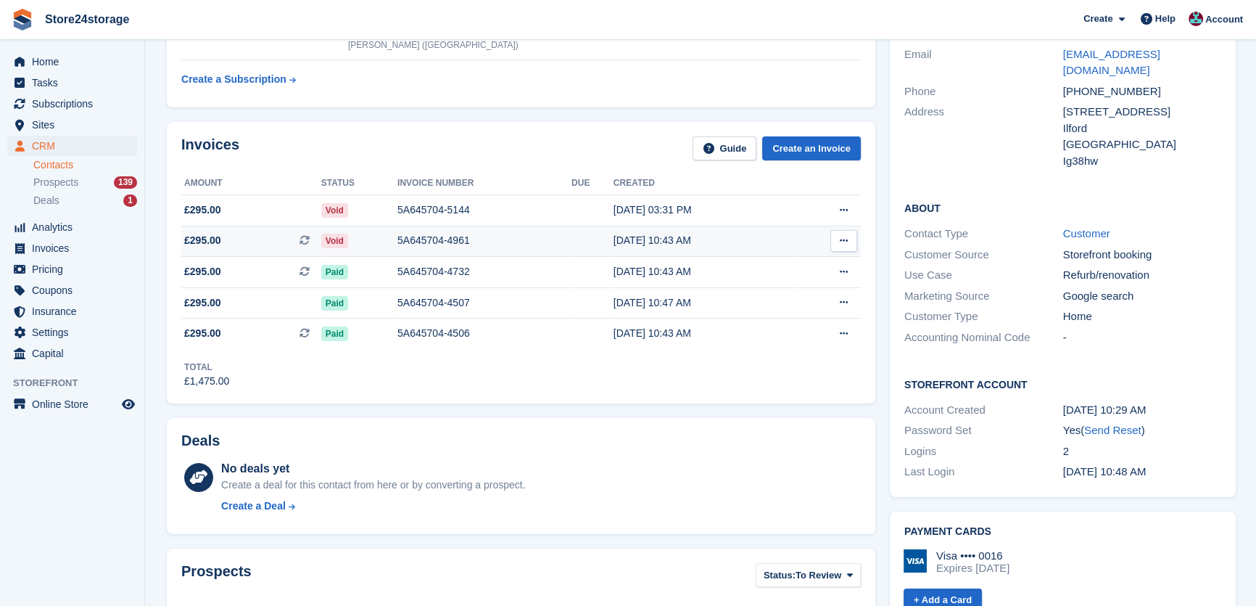
click at [833, 233] on button at bounding box center [843, 241] width 27 height 22
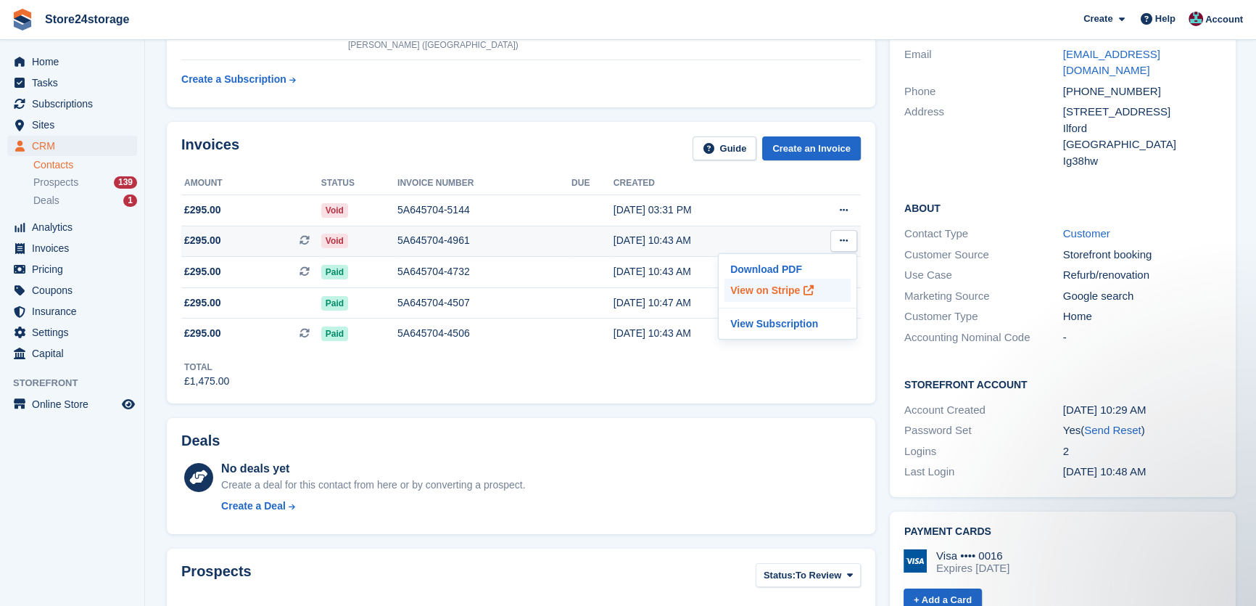
click at [787, 297] on p "View on Stripe" at bounding box center [788, 289] width 126 height 23
